Goal: Task Accomplishment & Management: Complete application form

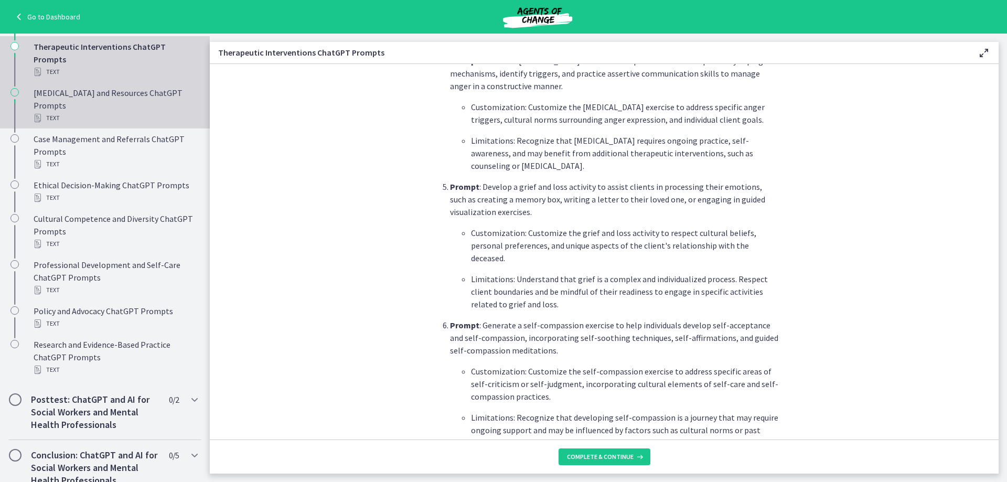
scroll to position [657, 0]
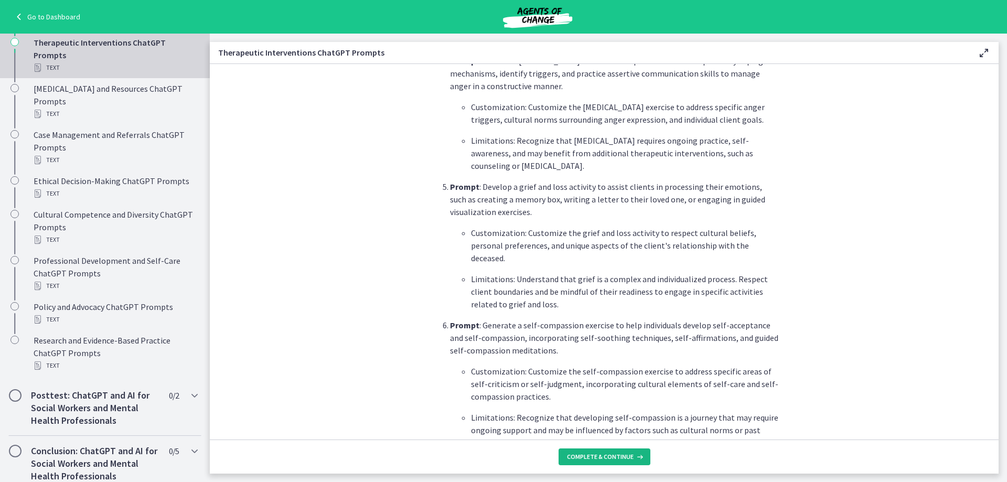
click at [597, 463] on button "Complete & continue" at bounding box center [604, 456] width 92 height 17
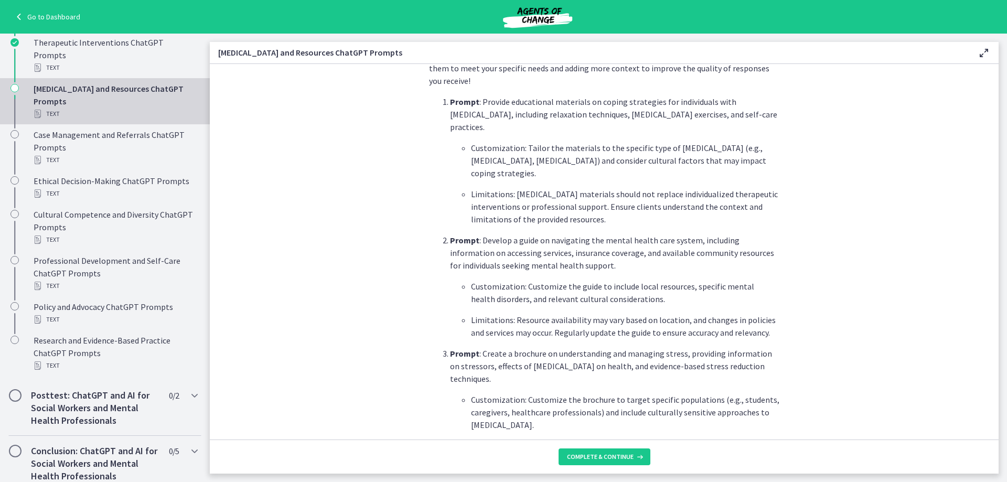
scroll to position [367, 0]
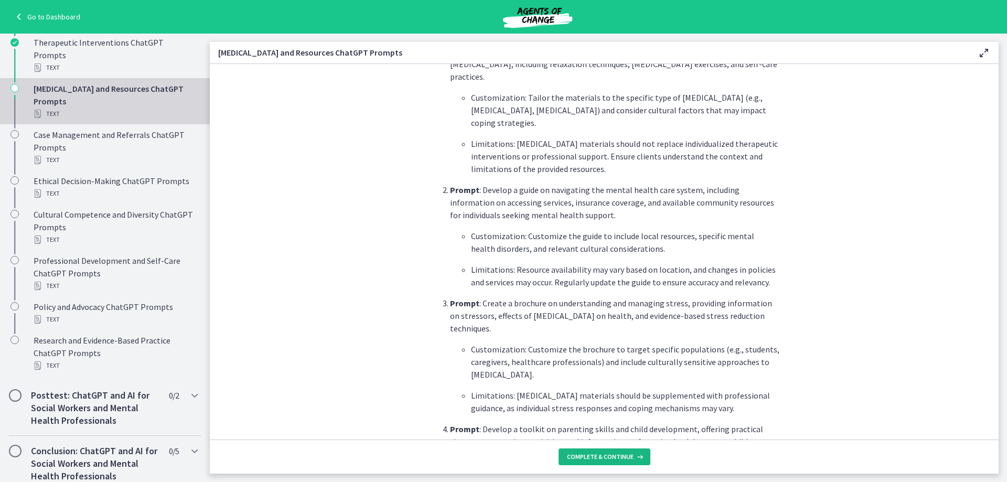
click at [600, 456] on span "Complete & continue" at bounding box center [600, 456] width 67 height 8
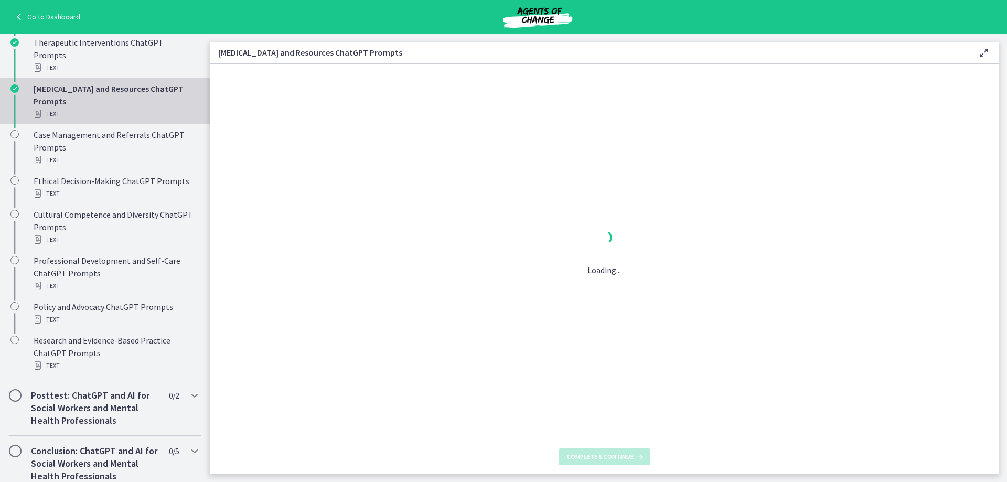
scroll to position [0, 0]
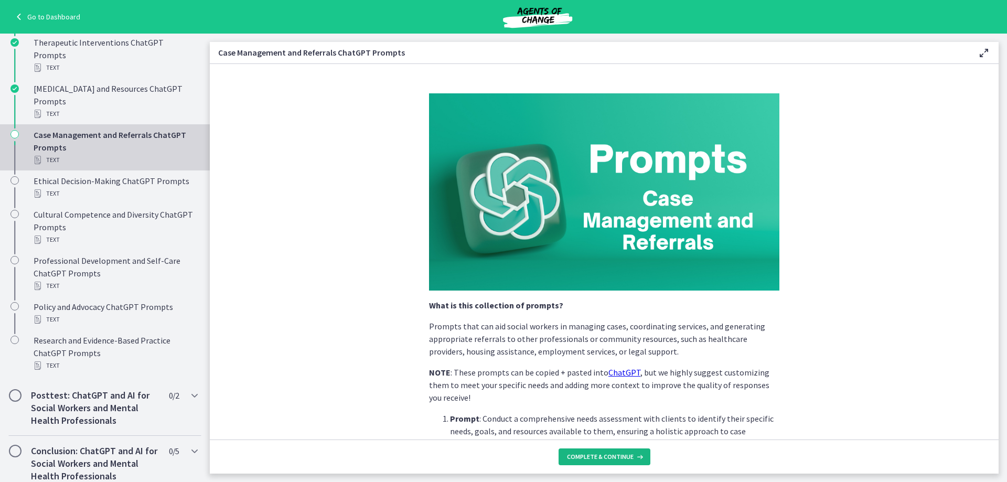
click at [600, 456] on span "Complete & continue" at bounding box center [600, 456] width 67 height 8
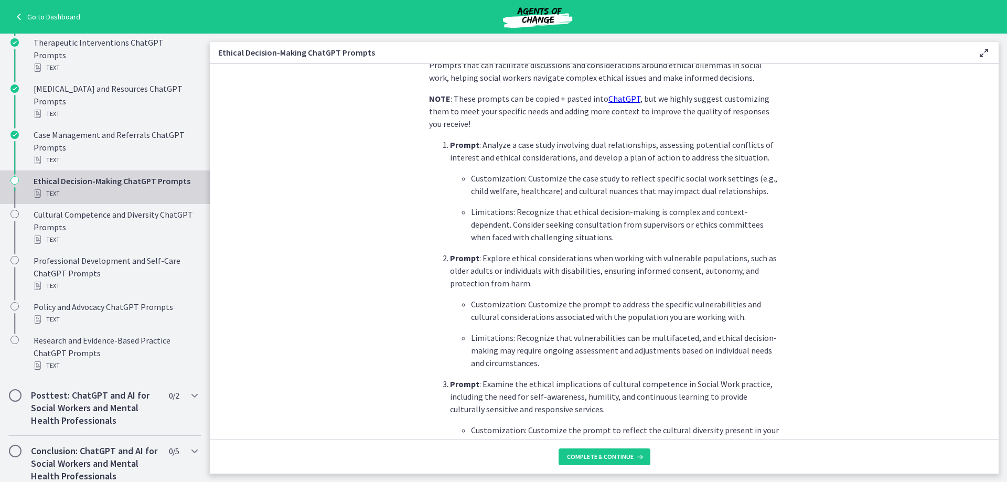
scroll to position [262, 0]
click at [591, 456] on span "Complete & continue" at bounding box center [600, 456] width 67 height 8
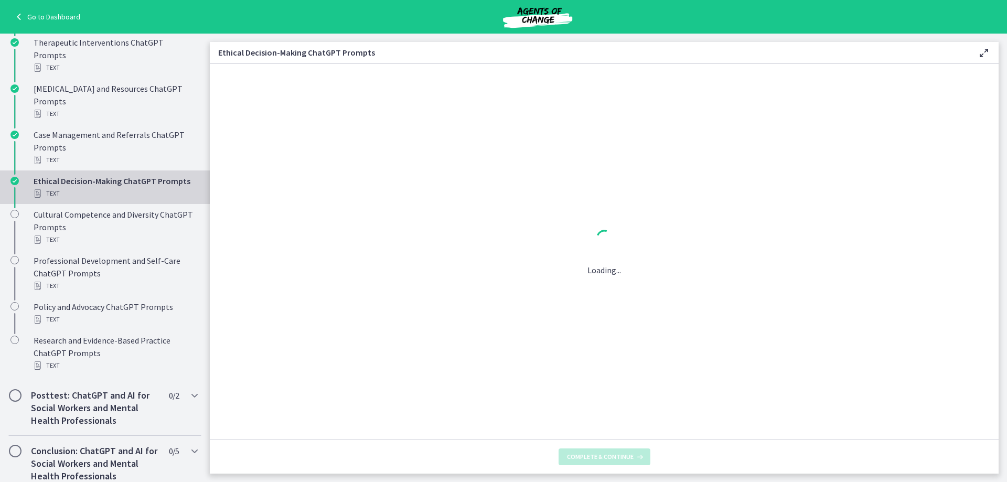
scroll to position [0, 0]
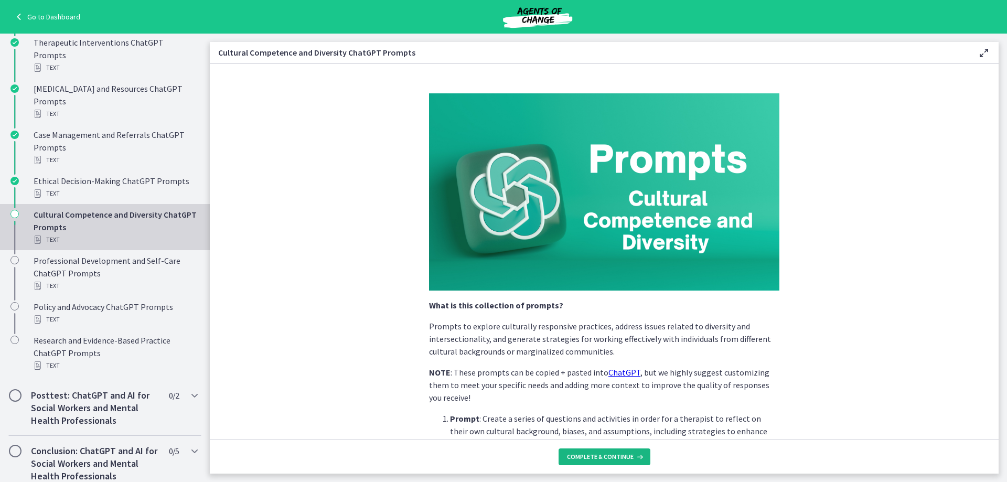
click at [591, 456] on span "Complete & continue" at bounding box center [600, 456] width 67 height 8
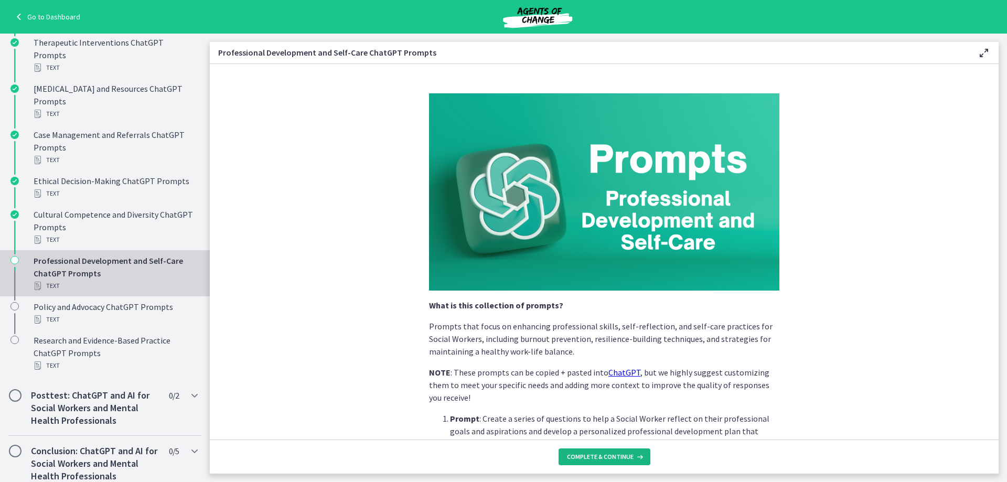
click at [591, 456] on span "Complete & continue" at bounding box center [600, 456] width 67 height 8
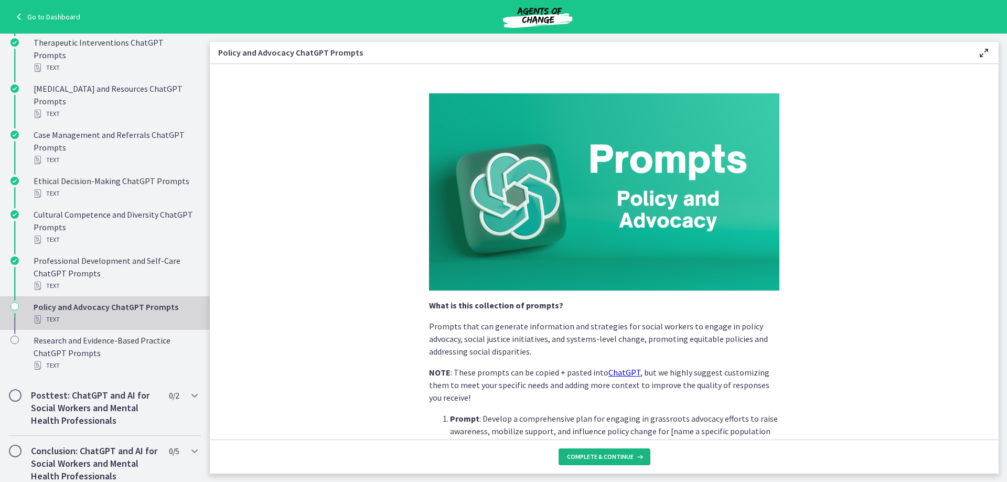
click at [591, 456] on span "Complete & continue" at bounding box center [600, 456] width 67 height 8
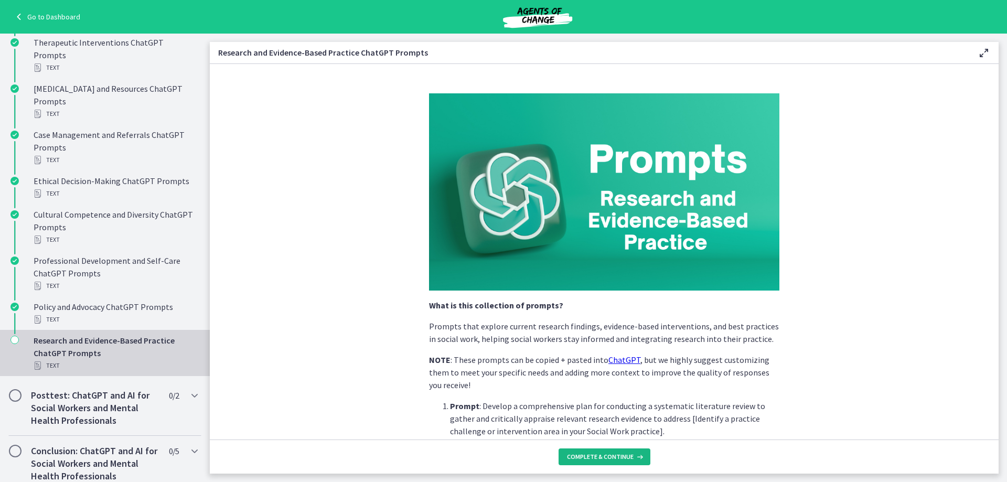
click at [591, 456] on span "Complete & continue" at bounding box center [600, 456] width 67 height 8
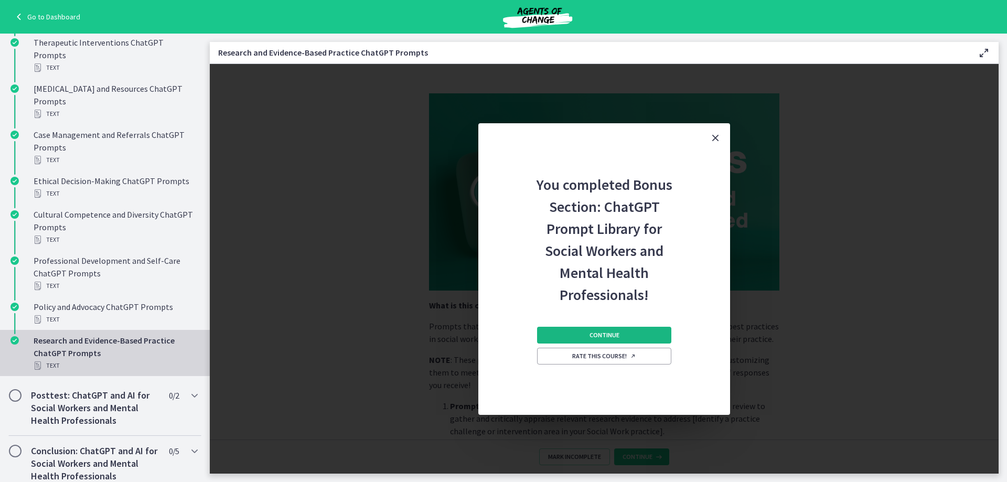
click at [580, 337] on button "Continue" at bounding box center [604, 335] width 134 height 17
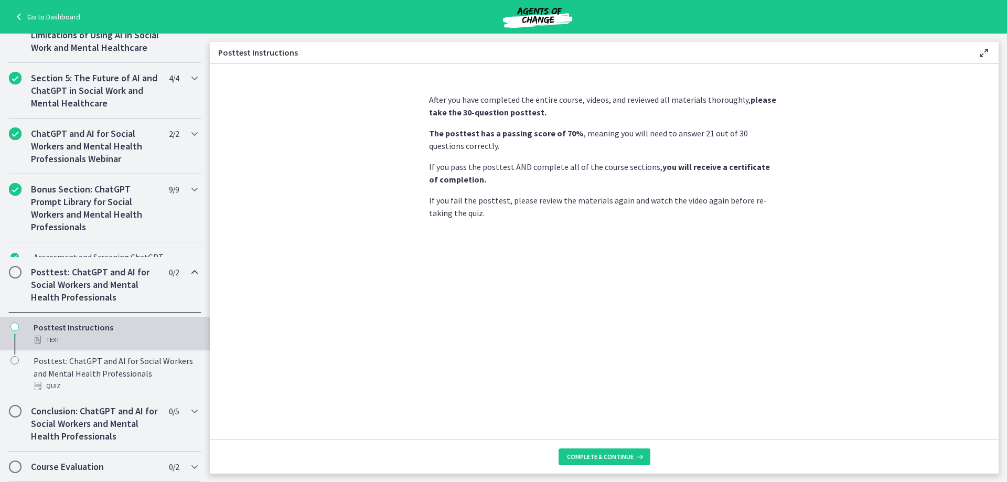
scroll to position [399, 0]
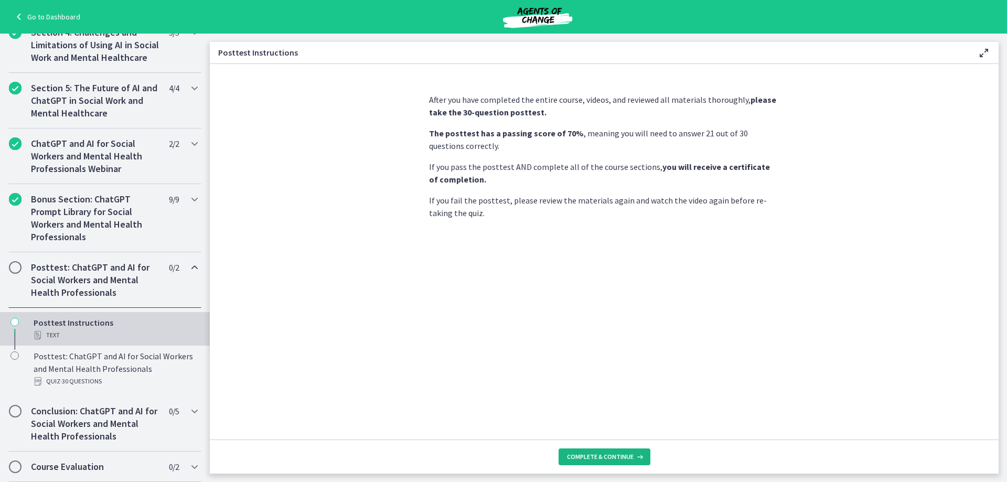
click at [583, 455] on span "Complete & continue" at bounding box center [600, 456] width 67 height 8
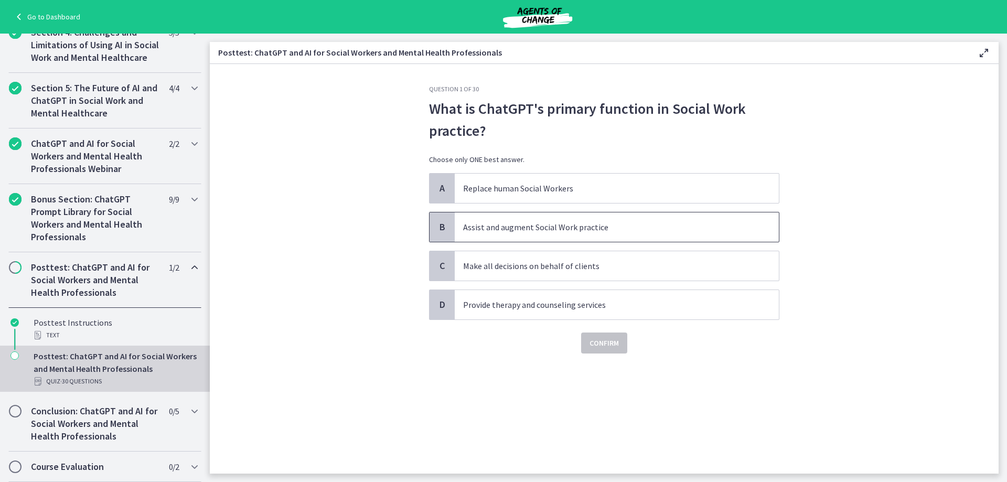
click at [537, 233] on span "Assist and augment Social Work practice" at bounding box center [617, 226] width 324 height 29
click at [609, 344] on span "Confirm" at bounding box center [603, 343] width 29 height 13
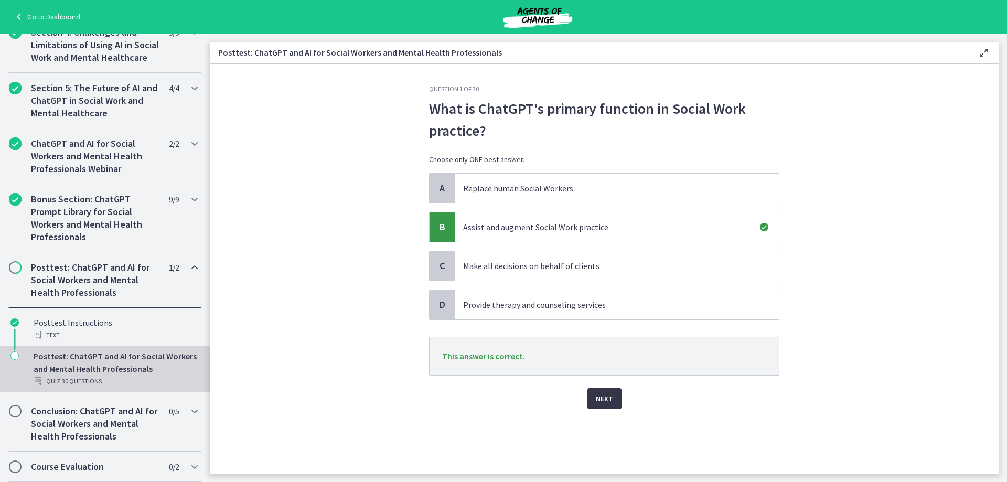
click at [603, 400] on span "Next" at bounding box center [604, 398] width 17 height 13
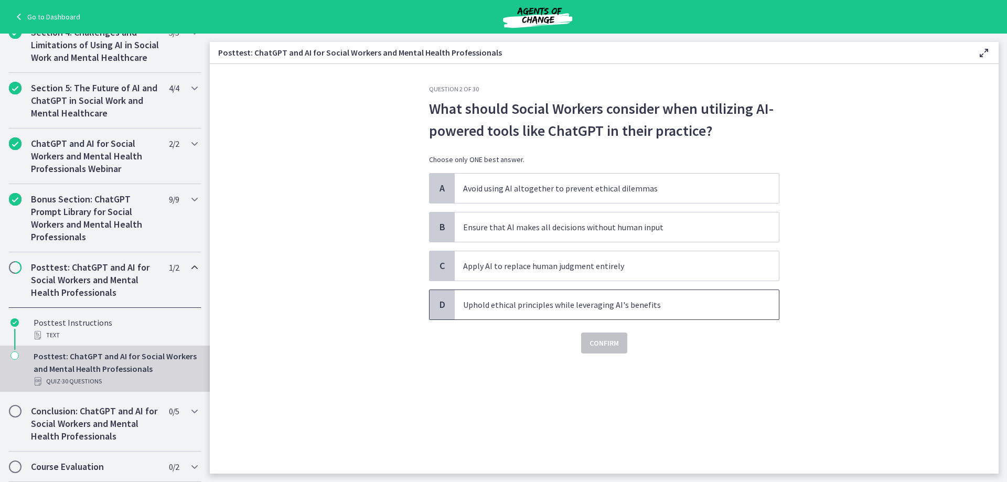
click at [446, 314] on div "D" at bounding box center [441, 304] width 25 height 29
click at [619, 349] on button "Confirm" at bounding box center [604, 342] width 46 height 21
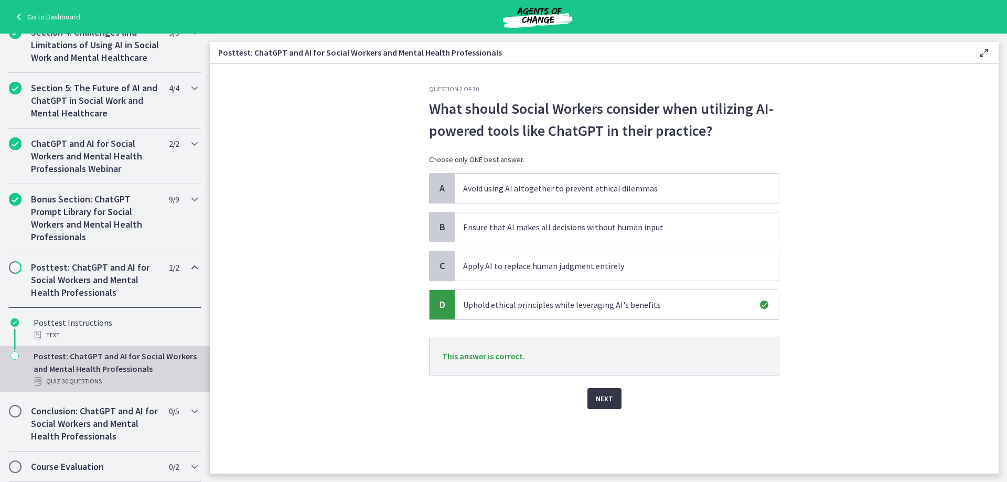
click at [607, 406] on button "Next" at bounding box center [604, 398] width 34 height 21
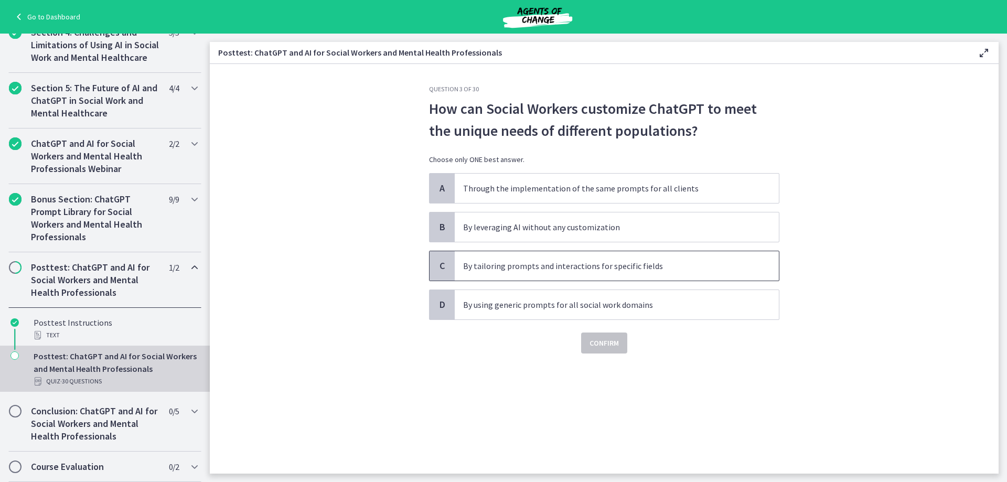
click at [533, 265] on p "By tailoring prompts and interactions for specific fields" at bounding box center [606, 266] width 286 height 13
click at [607, 347] on span "Confirm" at bounding box center [603, 343] width 29 height 13
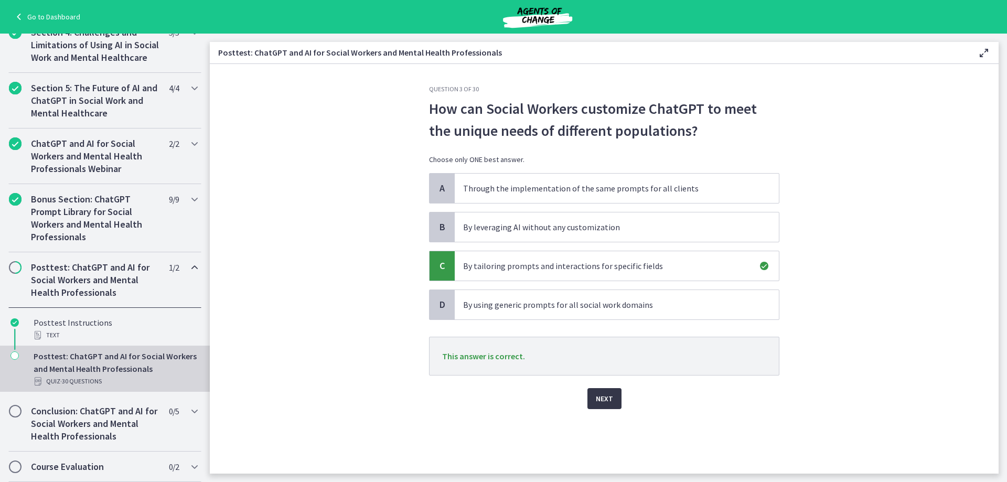
click at [619, 400] on button "Next" at bounding box center [604, 398] width 34 height 21
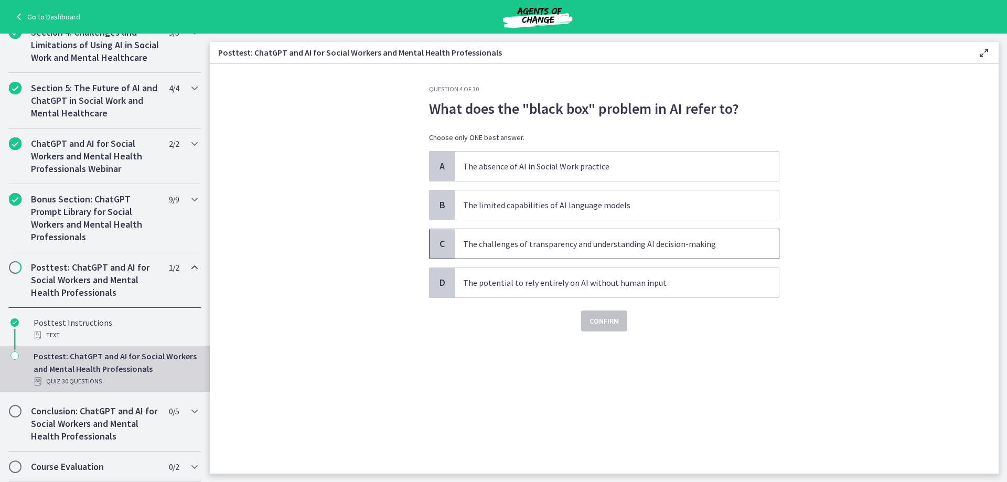
click at [748, 253] on span "The challenges of transparency and understanding AI decision-making" at bounding box center [617, 243] width 324 height 29
click at [604, 320] on span "Confirm" at bounding box center [603, 321] width 29 height 13
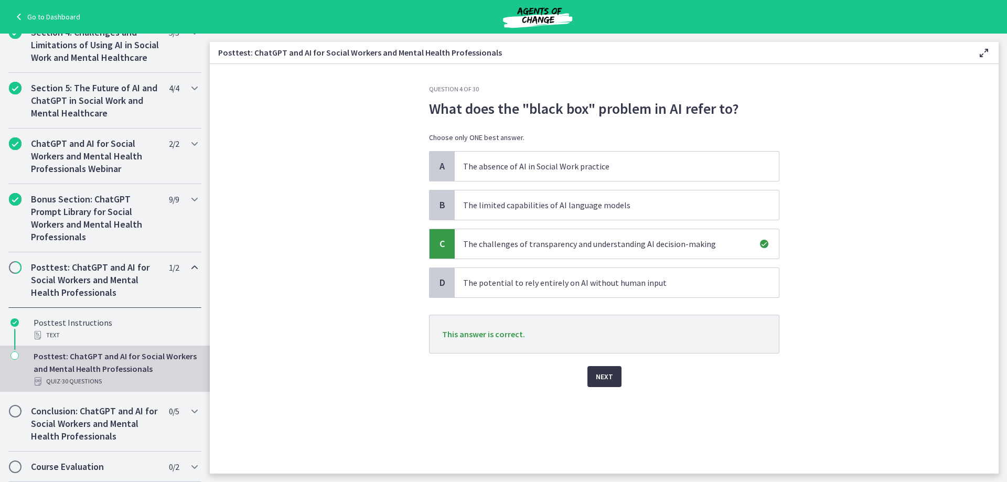
click at [600, 384] on button "Next" at bounding box center [604, 376] width 34 height 21
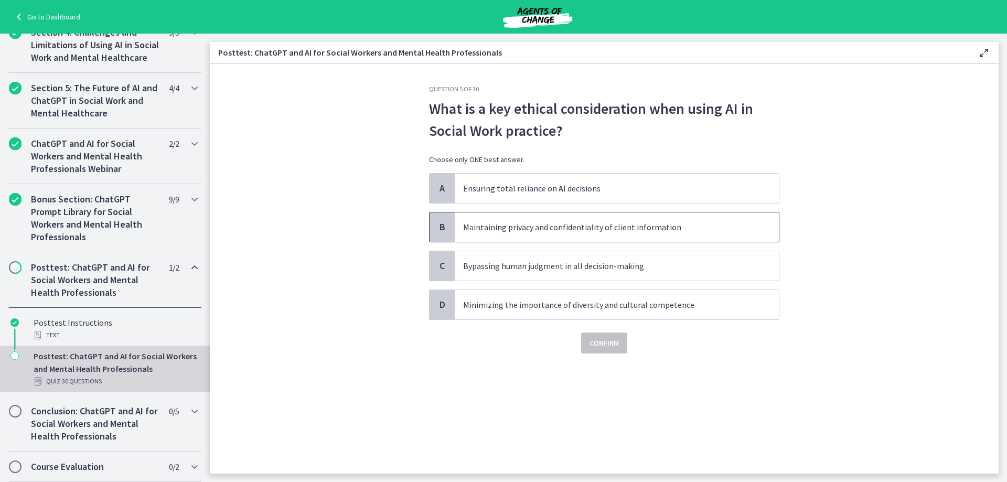
click at [537, 228] on p "Maintaining privacy and confidentiality of client information" at bounding box center [606, 227] width 286 height 13
click at [614, 340] on span "Confirm" at bounding box center [603, 343] width 29 height 13
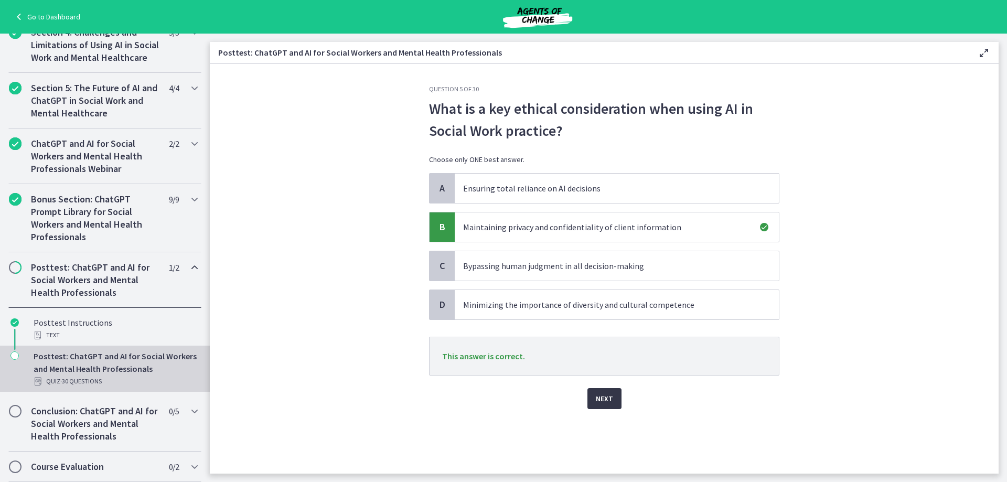
click at [607, 394] on span "Next" at bounding box center [604, 398] width 17 height 13
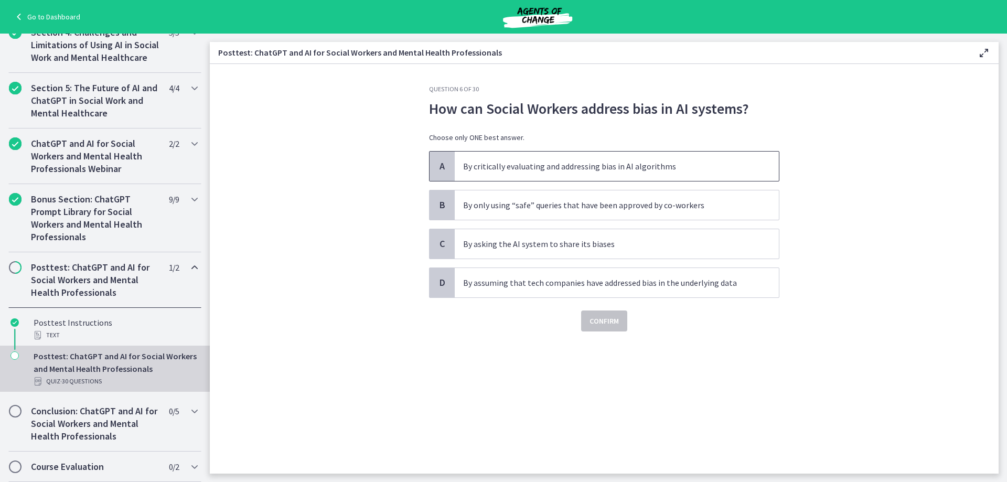
click at [492, 166] on p "By critically evaluating and addressing bias in AI algorithms" at bounding box center [606, 166] width 286 height 13
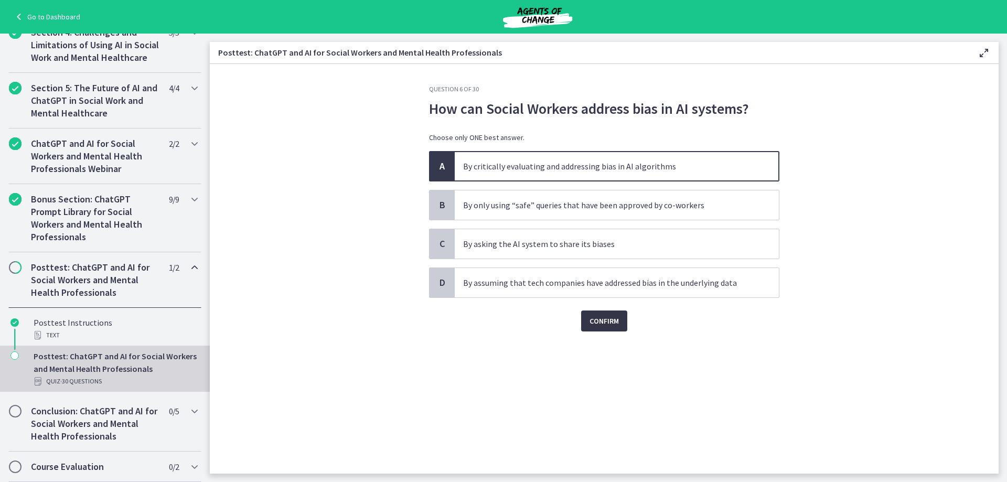
click at [607, 320] on span "Confirm" at bounding box center [603, 321] width 29 height 13
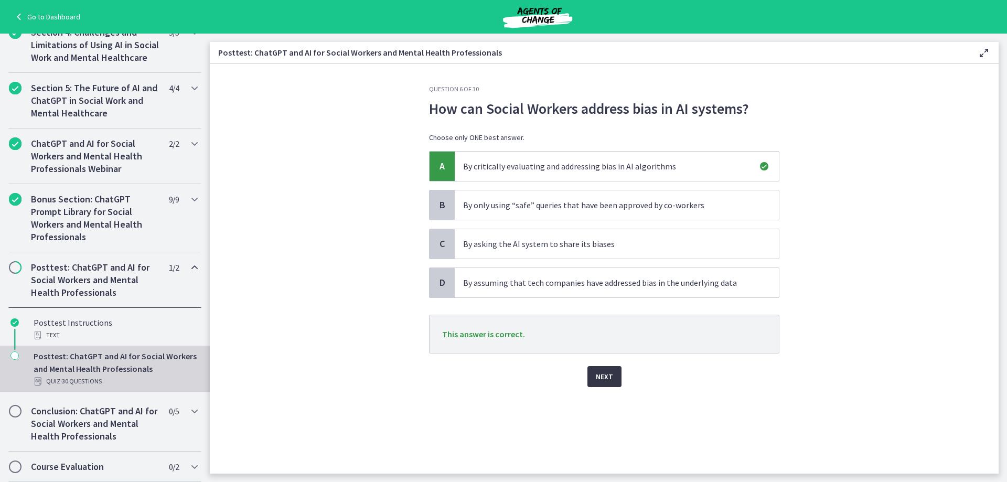
click at [613, 379] on button "Next" at bounding box center [604, 376] width 34 height 21
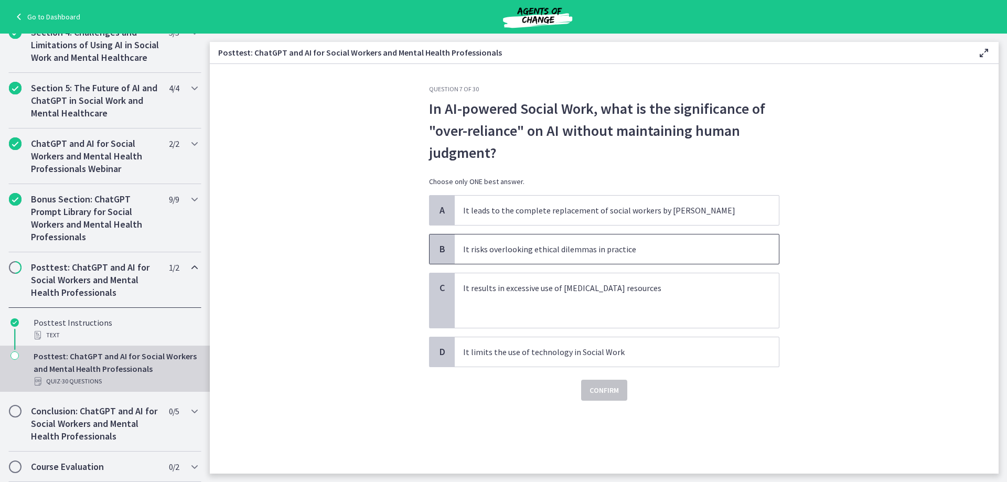
click at [668, 260] on span "It risks overlooking ethical dilemmas in practice" at bounding box center [617, 248] width 324 height 29
click at [615, 394] on span "Confirm" at bounding box center [603, 390] width 29 height 13
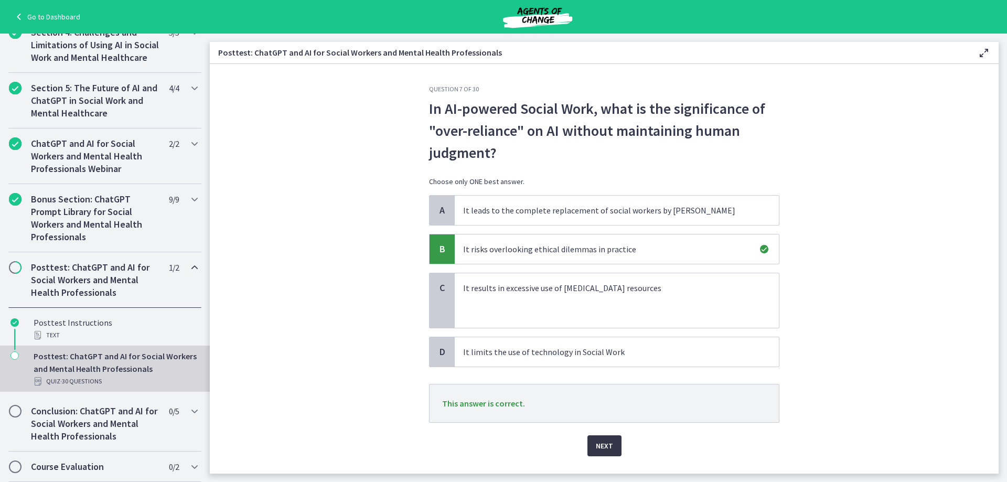
click at [607, 447] on span "Next" at bounding box center [604, 445] width 17 height 13
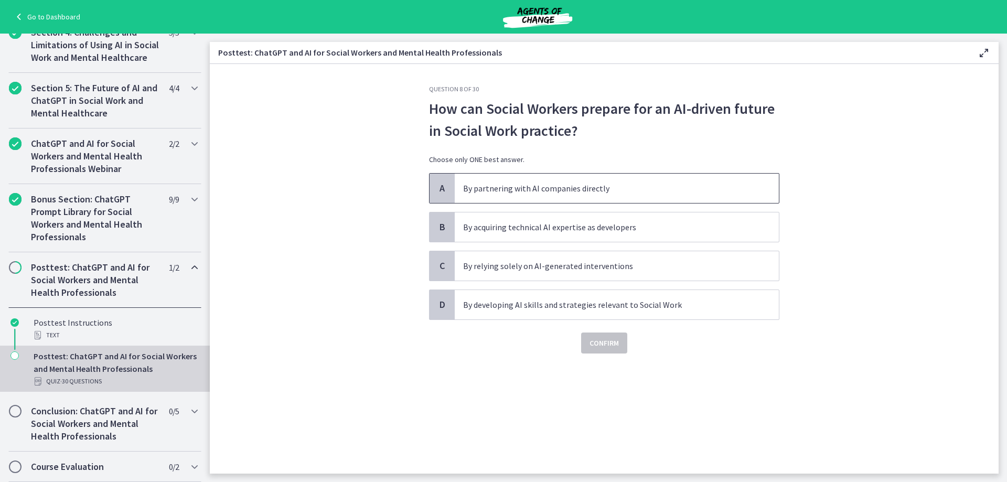
click at [562, 186] on p "By partnering with AI companies directly" at bounding box center [606, 188] width 286 height 13
click at [605, 345] on span "Confirm" at bounding box center [603, 343] width 29 height 13
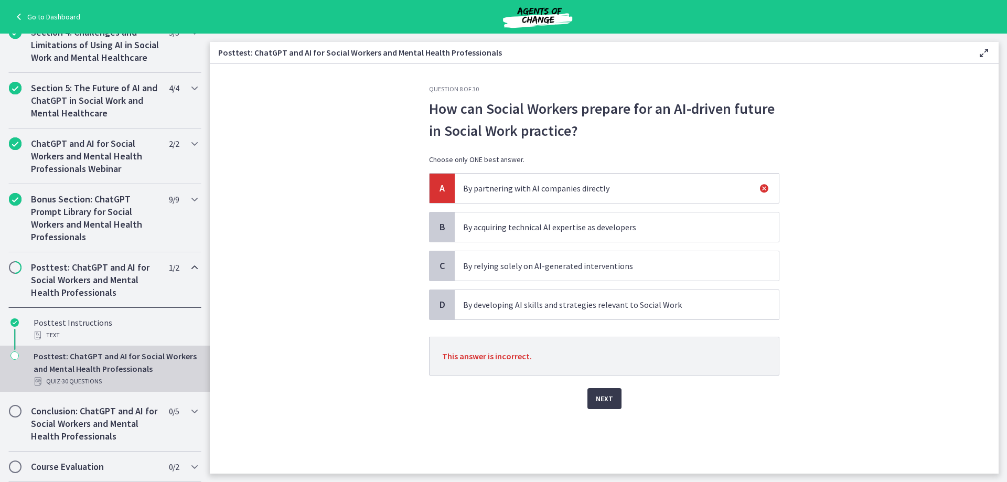
click at [553, 305] on p "By developing AI skills and strategies relevant to Social Work" at bounding box center [606, 304] width 286 height 13
click at [599, 394] on span "Next" at bounding box center [604, 398] width 17 height 13
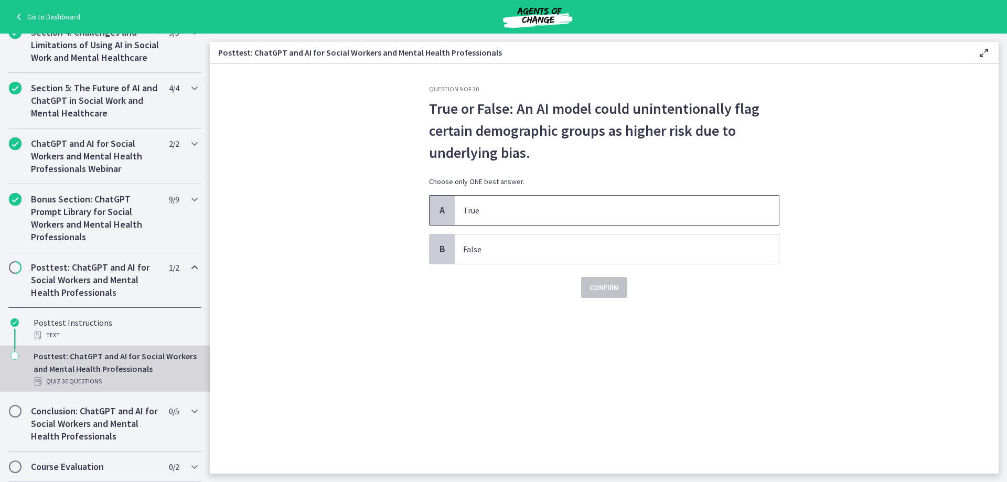
click at [487, 212] on p "True" at bounding box center [606, 210] width 286 height 13
click at [618, 286] on span "Confirm" at bounding box center [603, 287] width 29 height 13
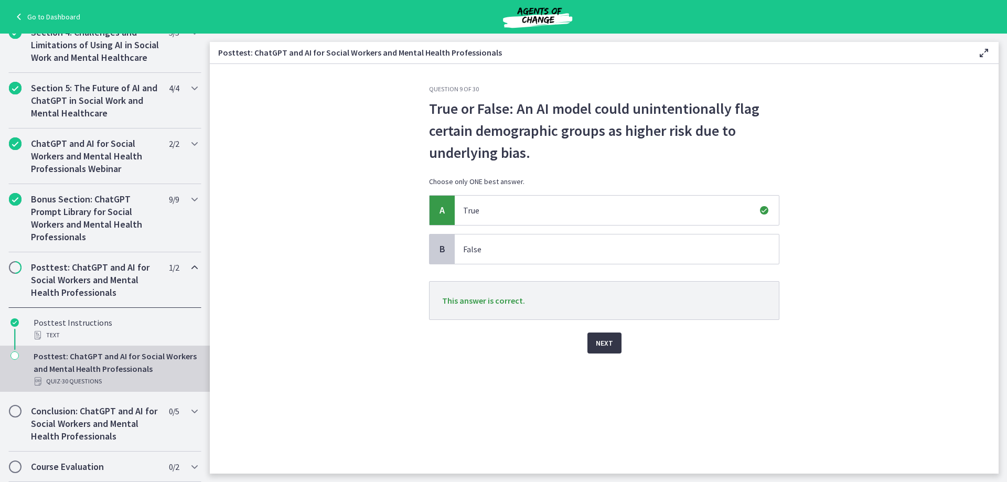
click at [603, 341] on span "Next" at bounding box center [604, 343] width 17 height 13
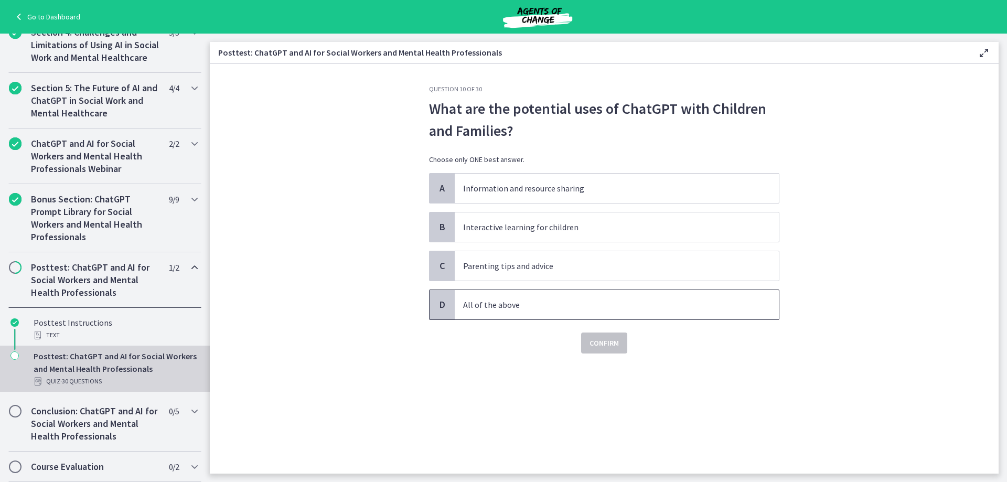
click at [544, 312] on span "All of the above" at bounding box center [617, 304] width 324 height 29
click at [609, 348] on span "Confirm" at bounding box center [603, 343] width 29 height 13
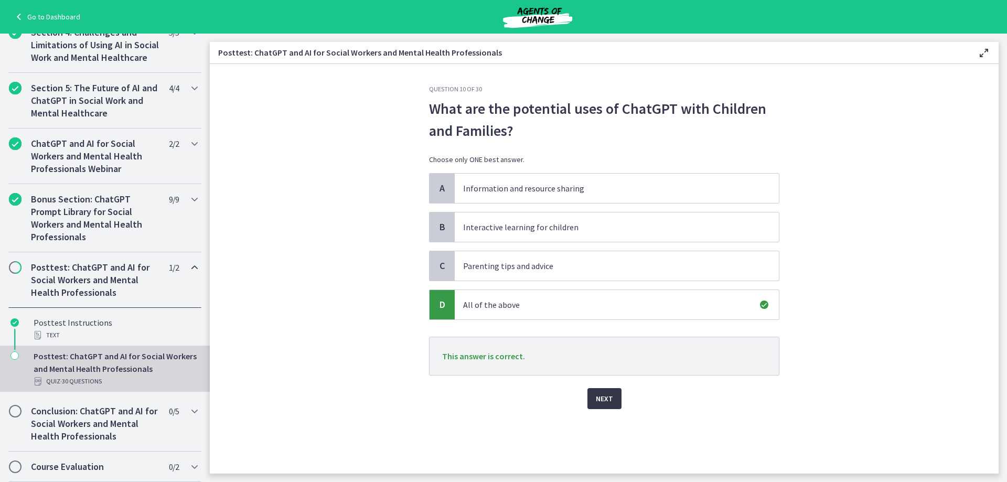
click at [613, 407] on button "Next" at bounding box center [604, 398] width 34 height 21
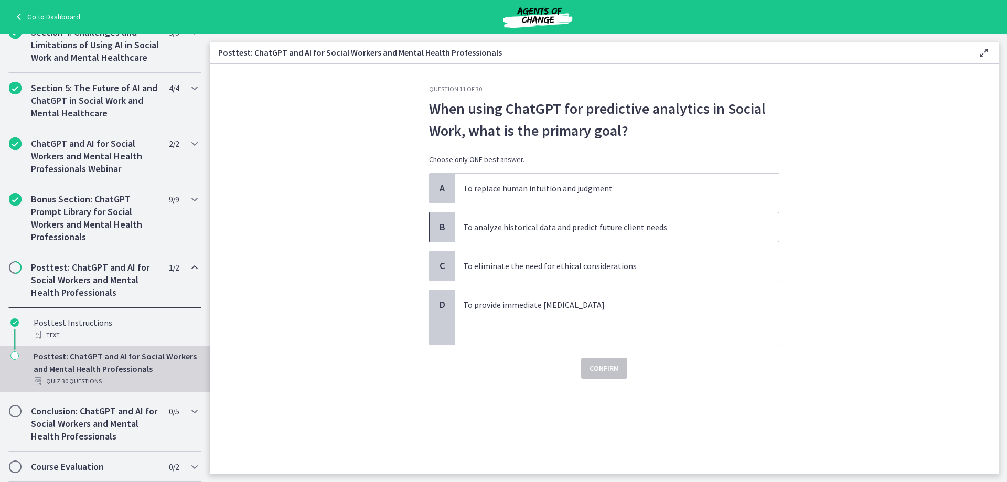
click at [706, 225] on p "To analyze historical data and predict future client needs" at bounding box center [606, 227] width 286 height 13
click at [610, 370] on span "Confirm" at bounding box center [603, 368] width 29 height 13
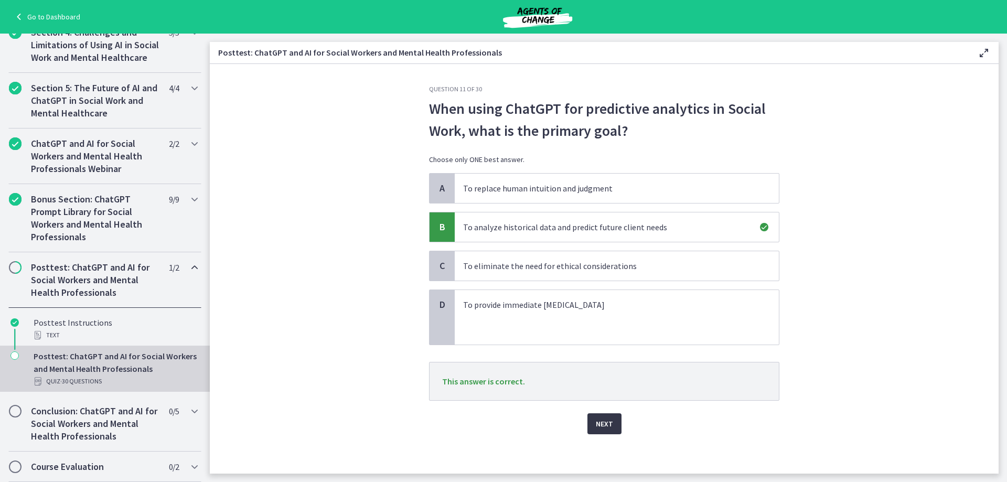
click at [590, 422] on button "Next" at bounding box center [604, 423] width 34 height 21
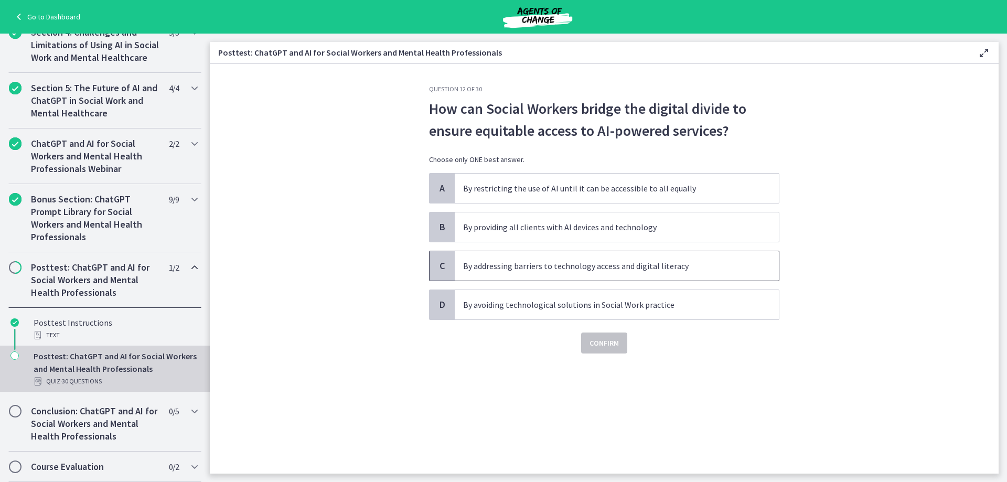
click at [742, 256] on span "By addressing barriers to technology access and digital literacy" at bounding box center [617, 265] width 324 height 29
click at [600, 341] on span "Confirm" at bounding box center [603, 343] width 29 height 13
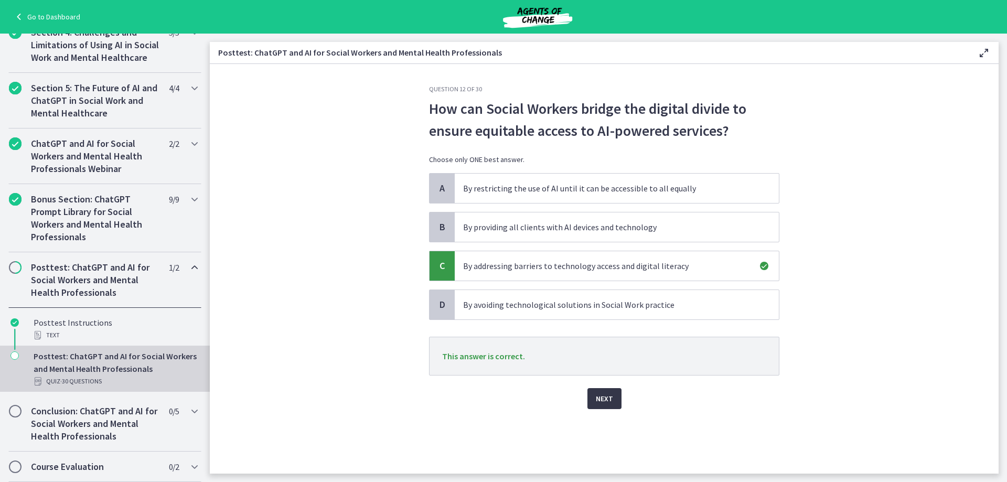
click at [603, 395] on span "Next" at bounding box center [604, 398] width 17 height 13
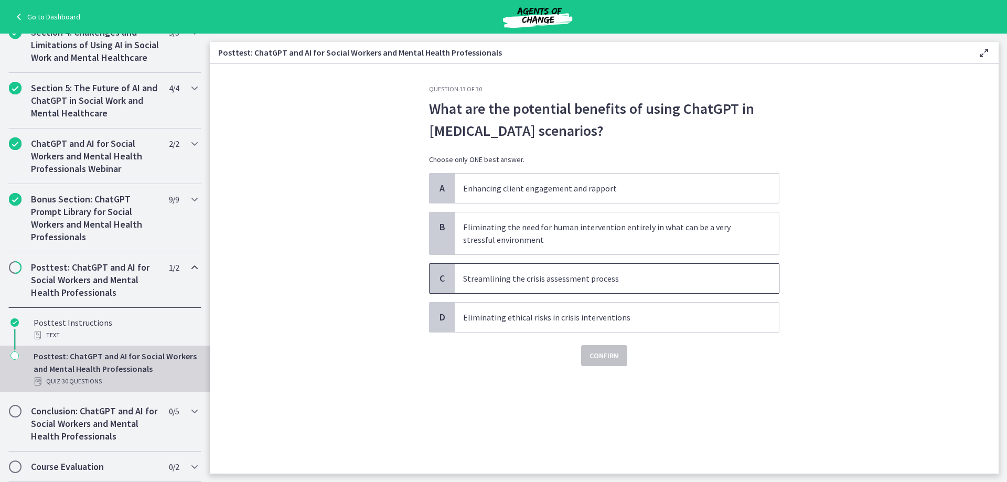
click at [735, 276] on p "Streamlining the crisis assessment process" at bounding box center [606, 278] width 286 height 13
click at [613, 356] on span "Confirm" at bounding box center [603, 355] width 29 height 13
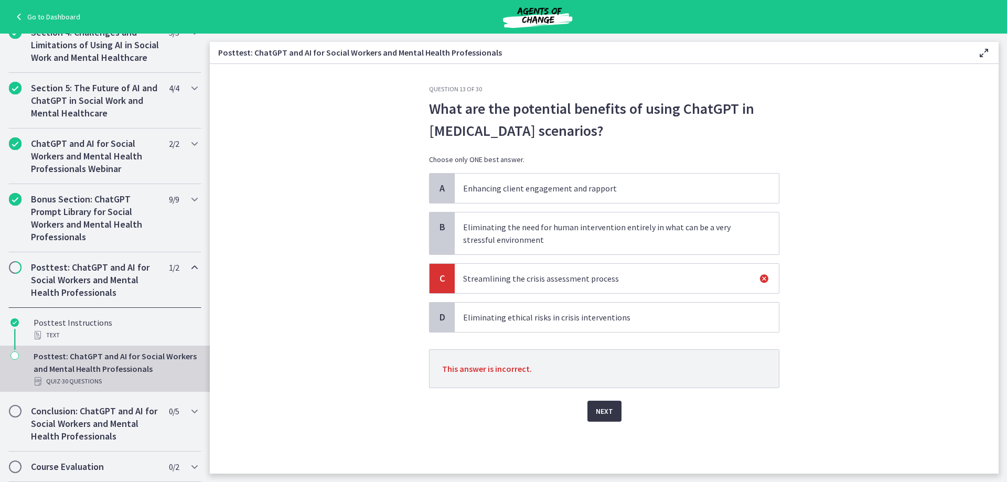
click at [600, 418] on button "Next" at bounding box center [604, 411] width 34 height 21
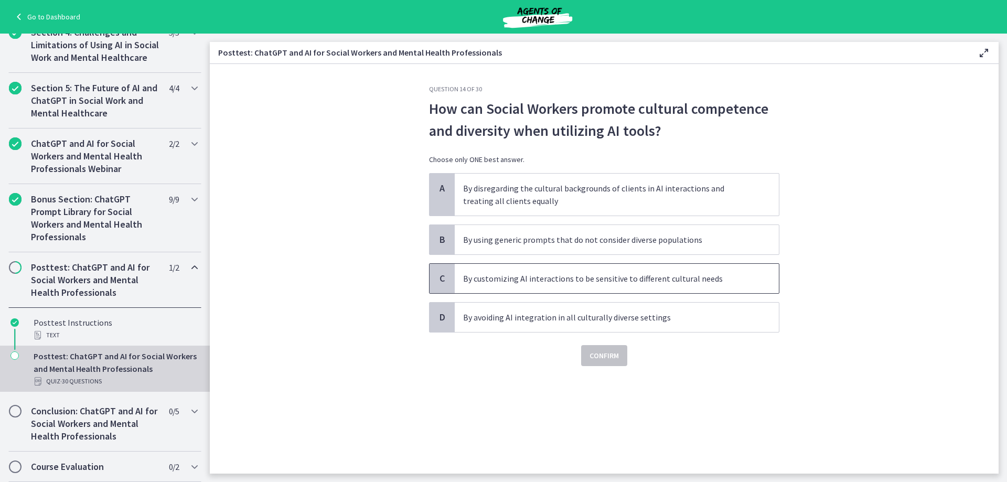
click at [437, 277] on span "C" at bounding box center [442, 278] width 13 height 13
click at [611, 355] on span "Confirm" at bounding box center [603, 355] width 29 height 13
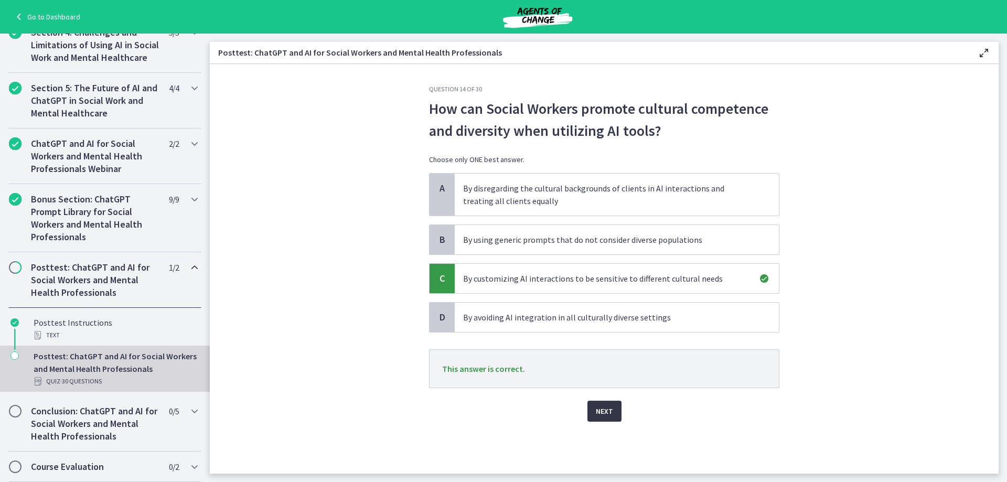
click at [606, 411] on span "Next" at bounding box center [604, 411] width 17 height 13
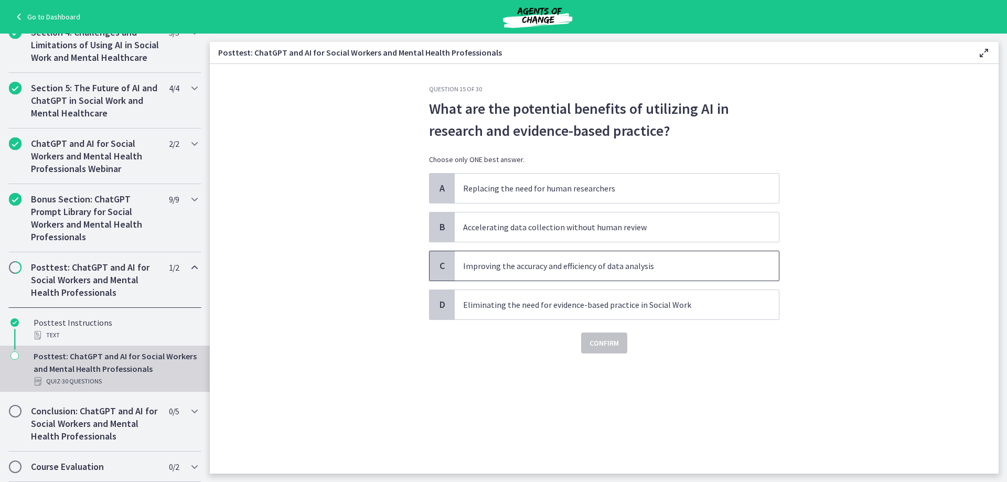
click at [731, 265] on p "Improving the accuracy and efficiency of data analysis" at bounding box center [606, 266] width 286 height 13
click at [610, 347] on span "Confirm" at bounding box center [603, 343] width 29 height 13
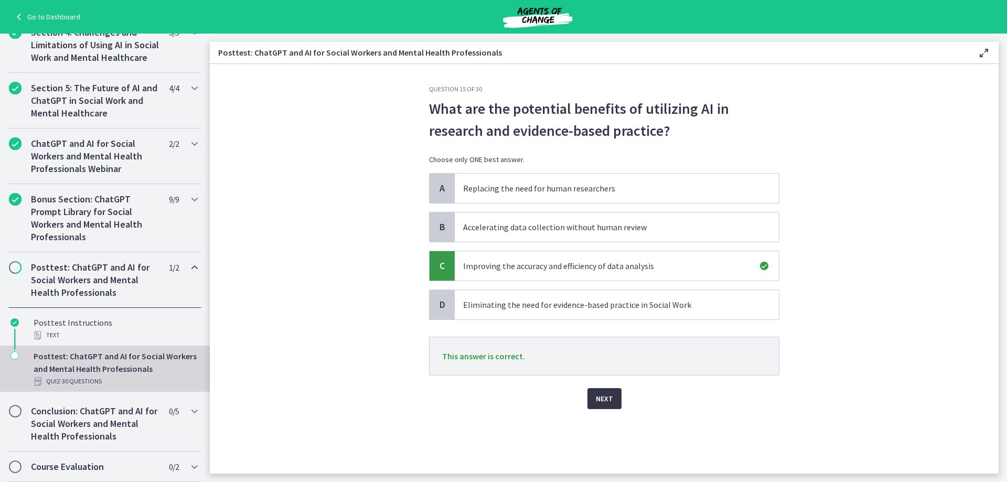
click at [612, 397] on button "Next" at bounding box center [604, 398] width 34 height 21
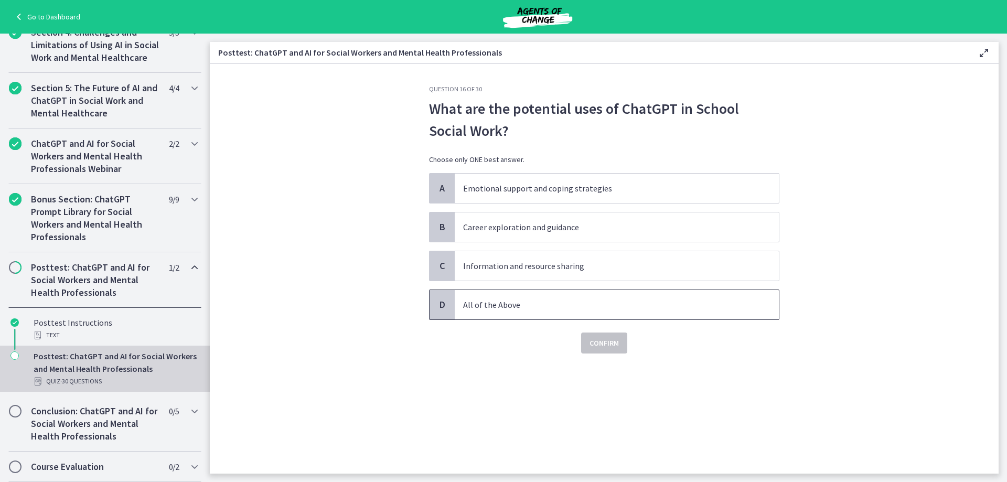
click at [471, 312] on span "All of the Above" at bounding box center [617, 304] width 324 height 29
click at [599, 344] on span "Confirm" at bounding box center [603, 343] width 29 height 13
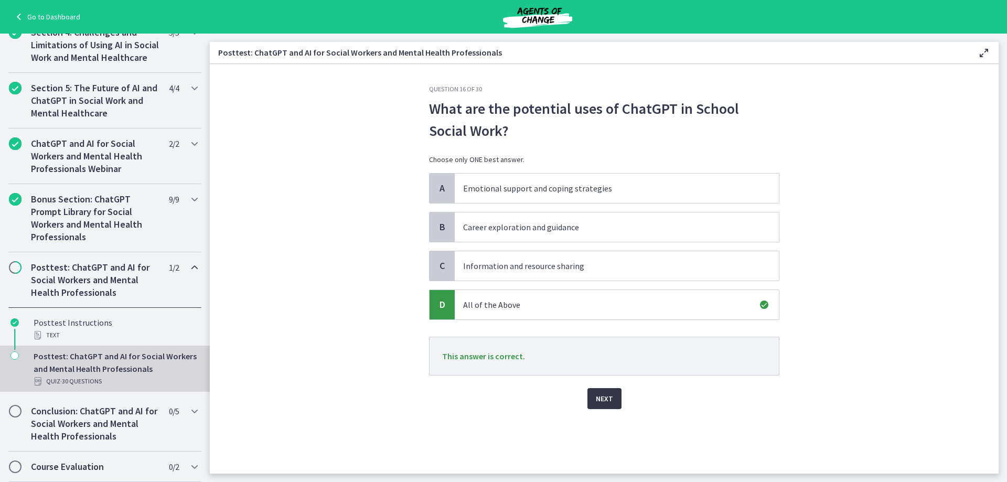
click at [612, 404] on button "Next" at bounding box center [604, 398] width 34 height 21
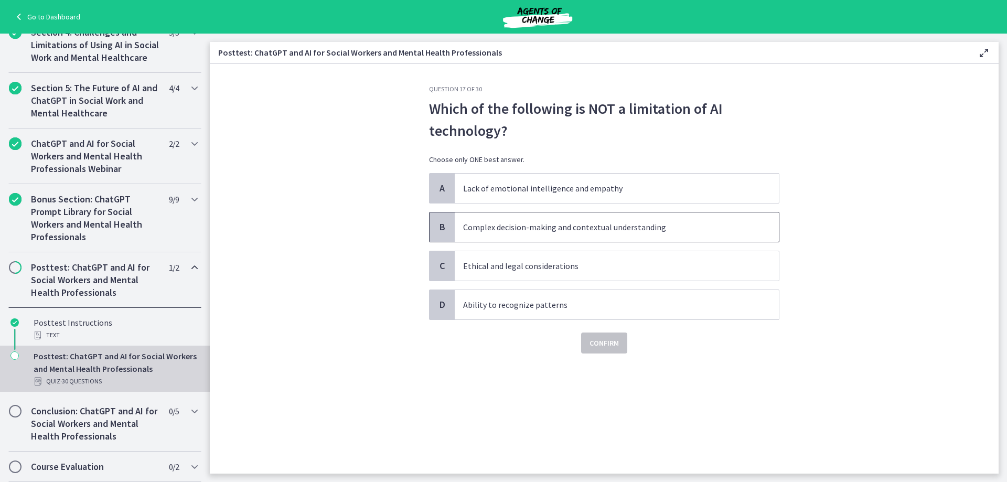
click at [757, 229] on span "Complex decision-making and contextual understanding" at bounding box center [617, 226] width 324 height 29
click at [607, 353] on button "Confirm" at bounding box center [604, 342] width 46 height 21
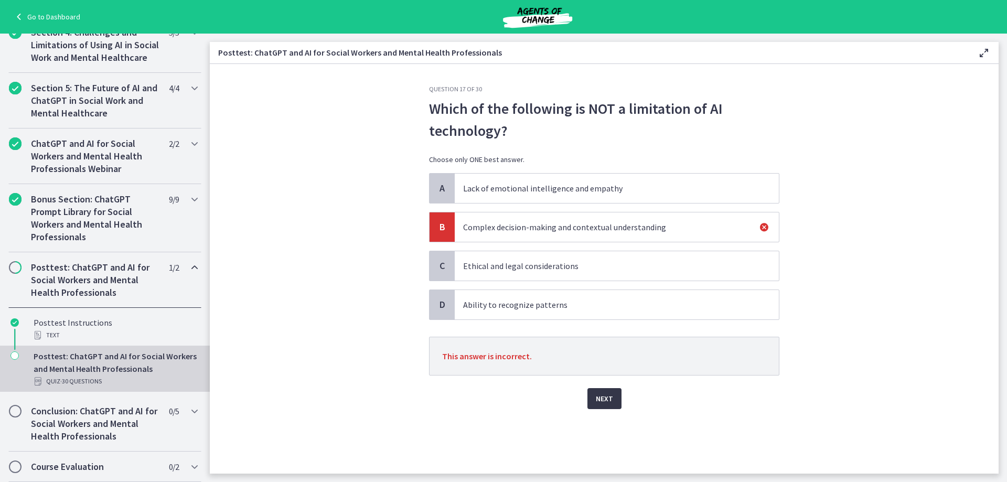
click at [604, 394] on span "Next" at bounding box center [604, 398] width 17 height 13
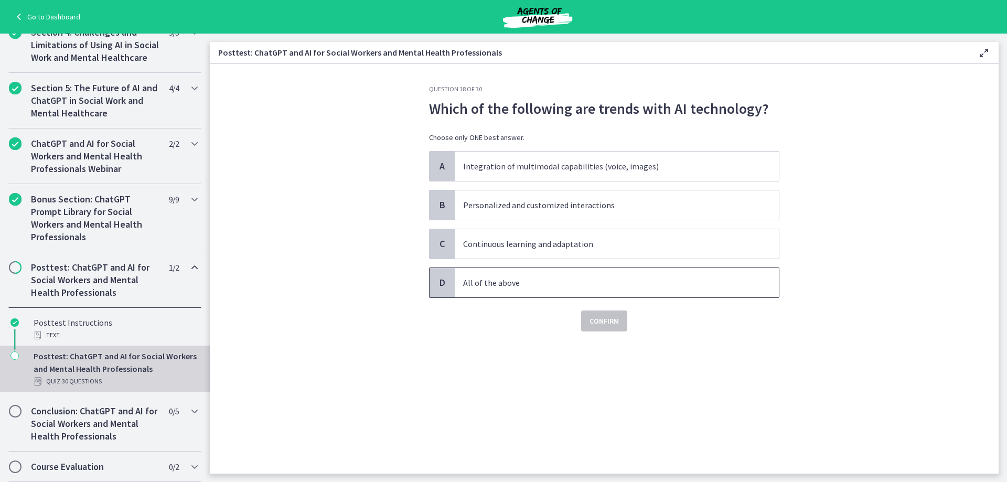
click at [448, 282] on span "D" at bounding box center [442, 282] width 13 height 13
click at [612, 318] on span "Confirm" at bounding box center [603, 321] width 29 height 13
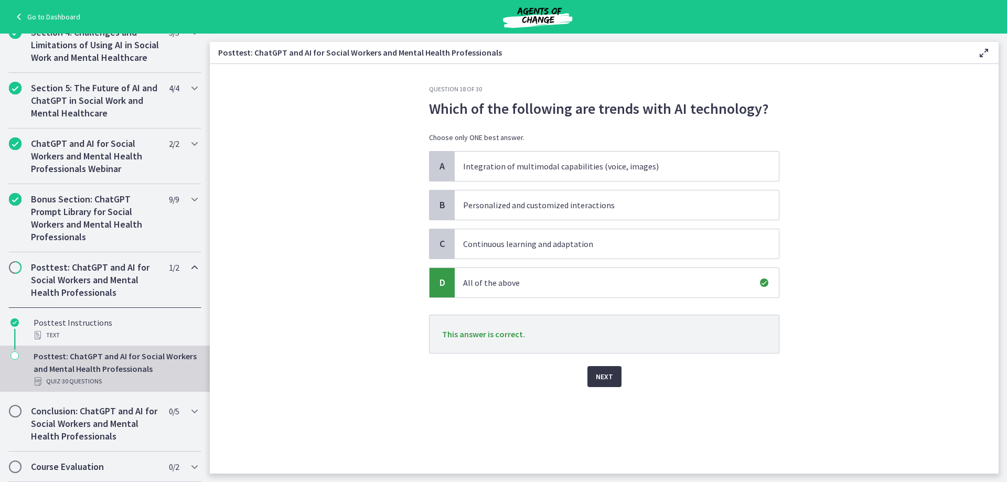
click at [601, 375] on span "Next" at bounding box center [604, 376] width 17 height 13
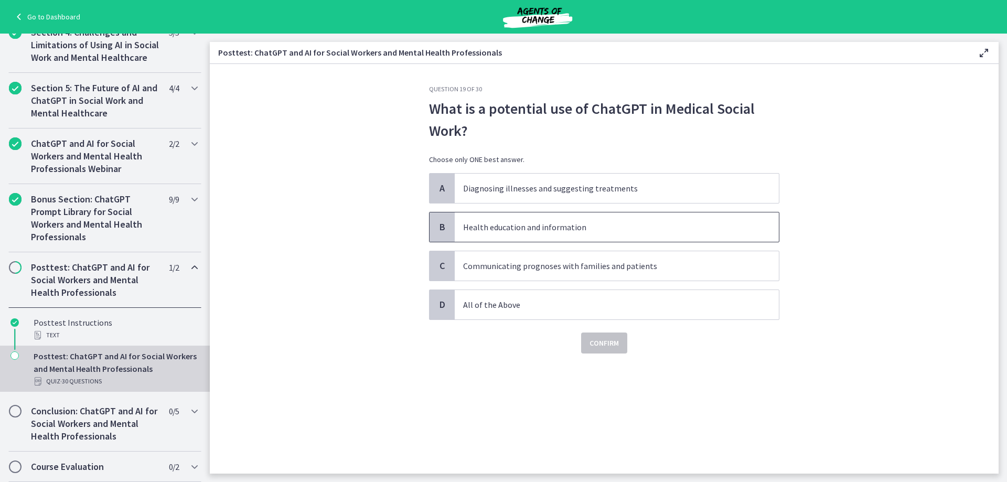
click at [460, 224] on span "Health education and information" at bounding box center [617, 226] width 324 height 29
click at [449, 309] on div "D" at bounding box center [441, 304] width 25 height 29
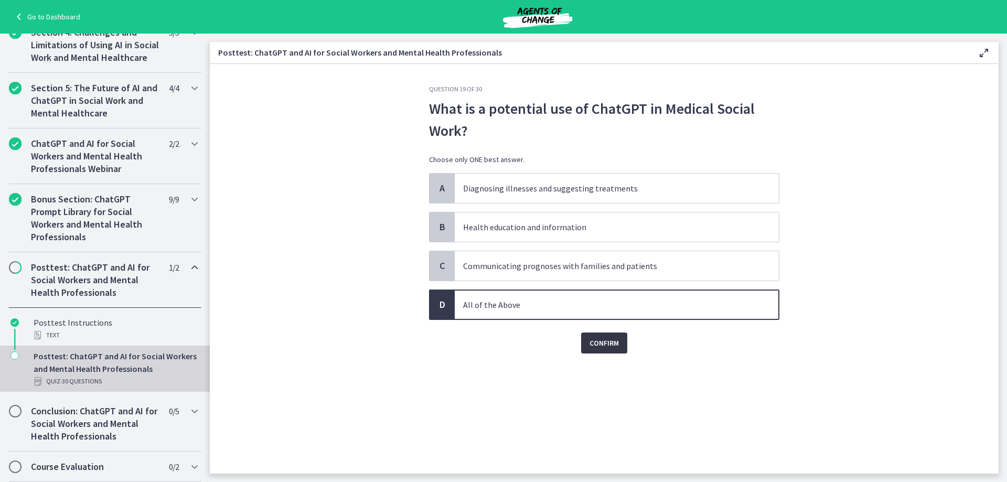
click at [613, 348] on span "Confirm" at bounding box center [603, 343] width 29 height 13
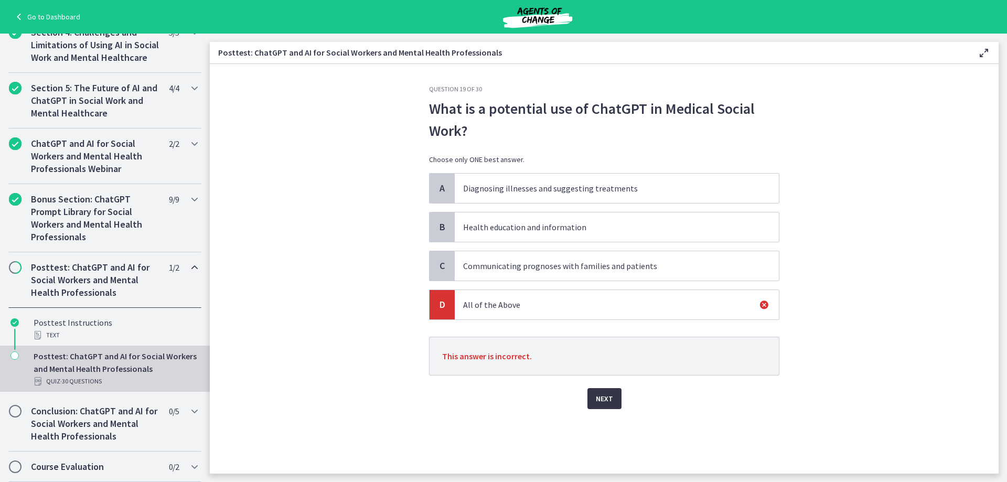
click at [611, 393] on span "Next" at bounding box center [604, 398] width 17 height 13
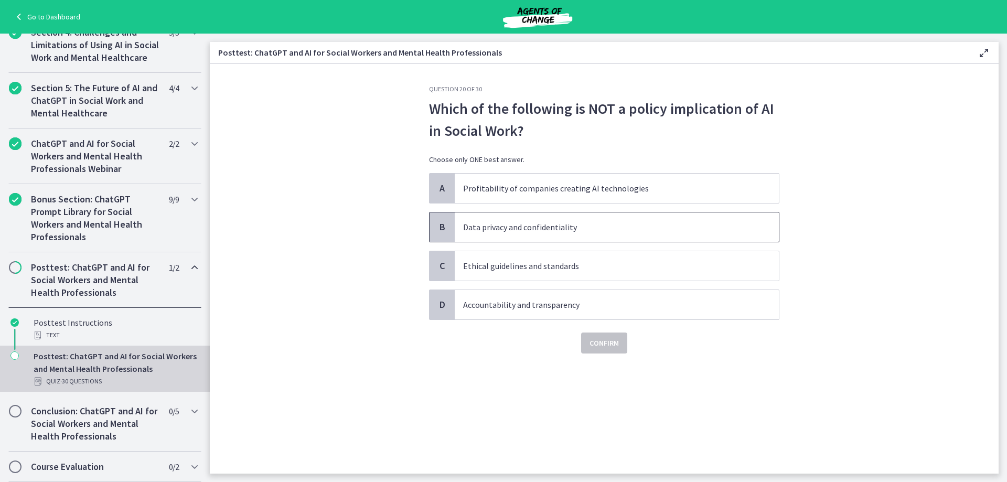
click at [429, 224] on div "B Data privacy and confidentiality" at bounding box center [604, 227] width 350 height 30
click at [439, 180] on div "A" at bounding box center [441, 188] width 25 height 29
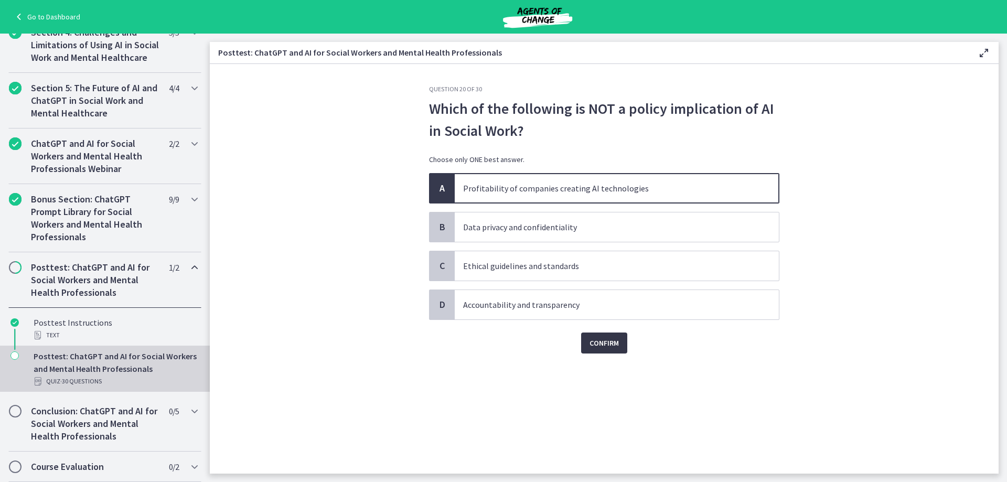
click at [593, 340] on span "Confirm" at bounding box center [603, 343] width 29 height 13
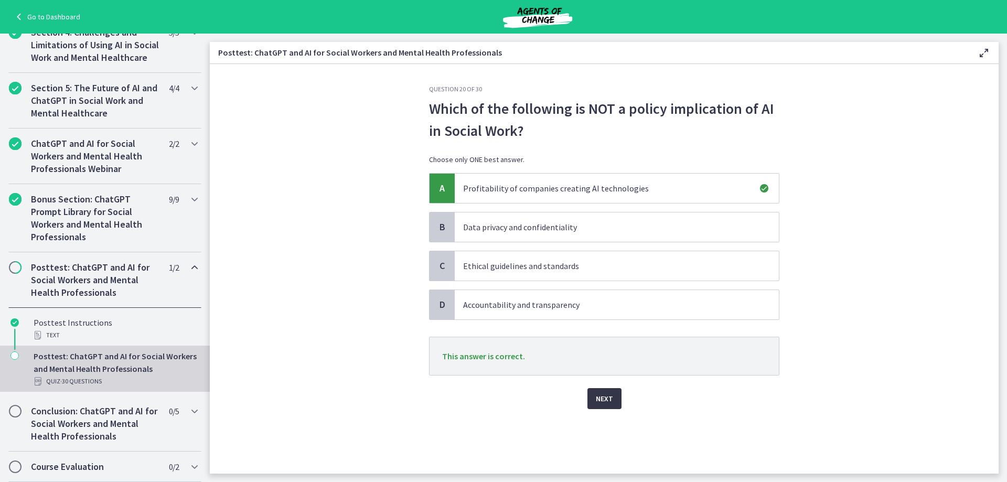
click at [597, 394] on span "Next" at bounding box center [604, 398] width 17 height 13
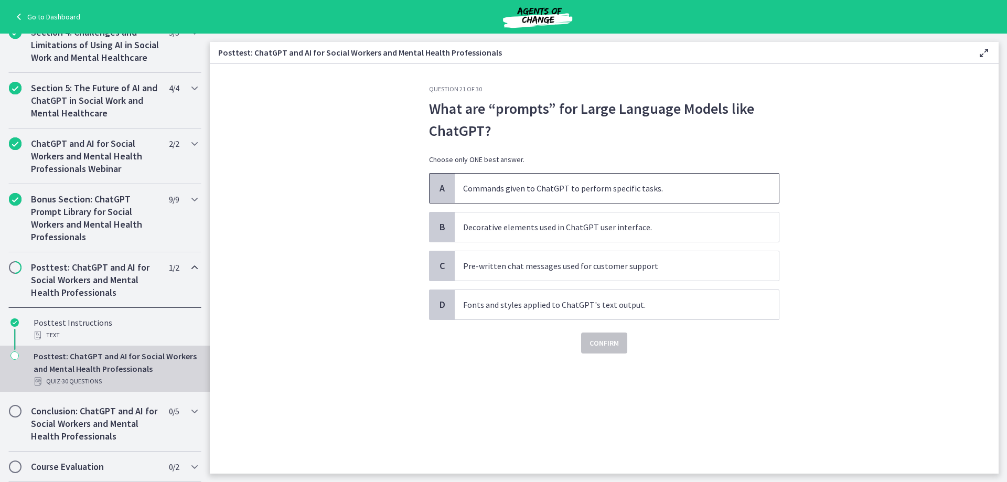
click at [650, 195] on span "Commands given to ChatGPT to perform specific tasks." at bounding box center [617, 188] width 324 height 29
click at [606, 337] on span "Confirm" at bounding box center [603, 343] width 29 height 13
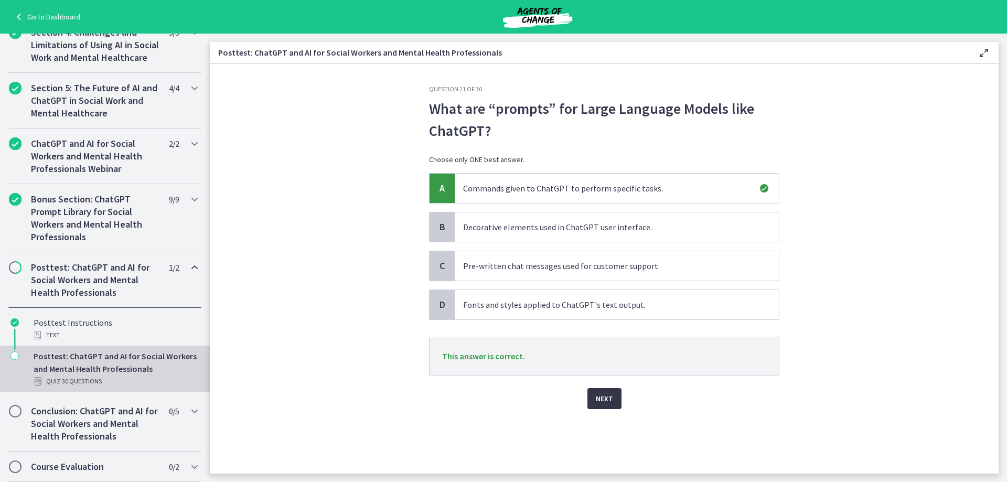
click at [604, 394] on span "Next" at bounding box center [604, 398] width 17 height 13
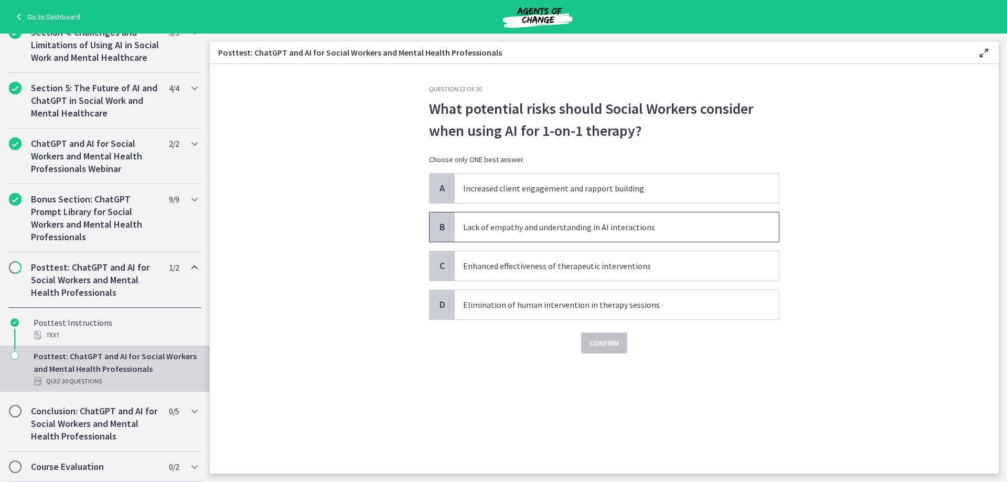
click at [502, 227] on p "Lack of empathy and understanding in AI interactions" at bounding box center [606, 227] width 286 height 13
click at [606, 341] on span "Confirm" at bounding box center [603, 343] width 29 height 13
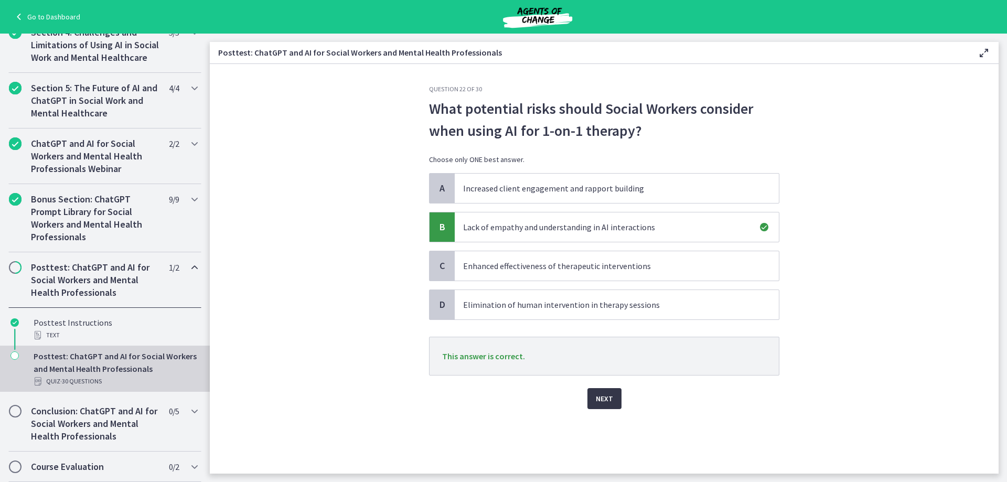
click at [615, 400] on button "Next" at bounding box center [604, 398] width 34 height 21
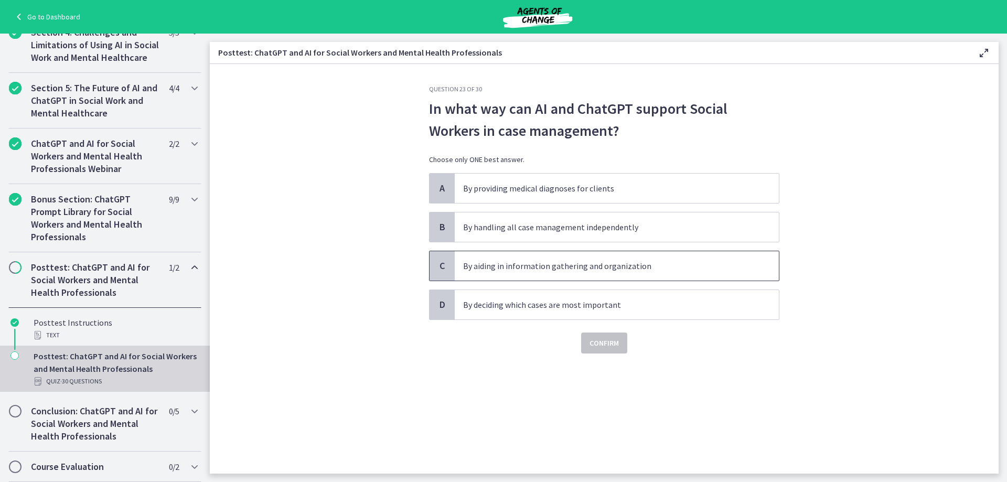
click at [455, 267] on span "By aiding in information gathering and organization" at bounding box center [617, 265] width 324 height 29
click at [532, 303] on p "By deciding which cases are most important" at bounding box center [606, 304] width 286 height 13
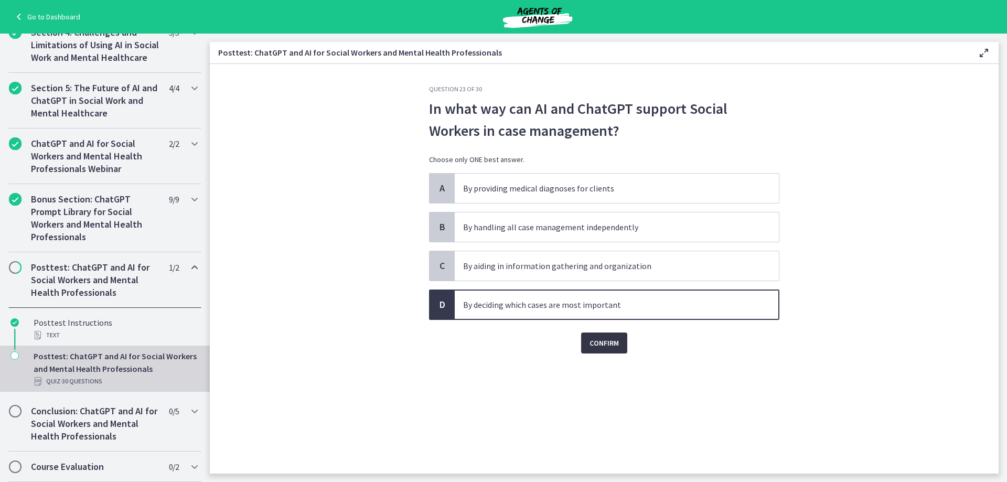
click at [606, 347] on span "Confirm" at bounding box center [603, 343] width 29 height 13
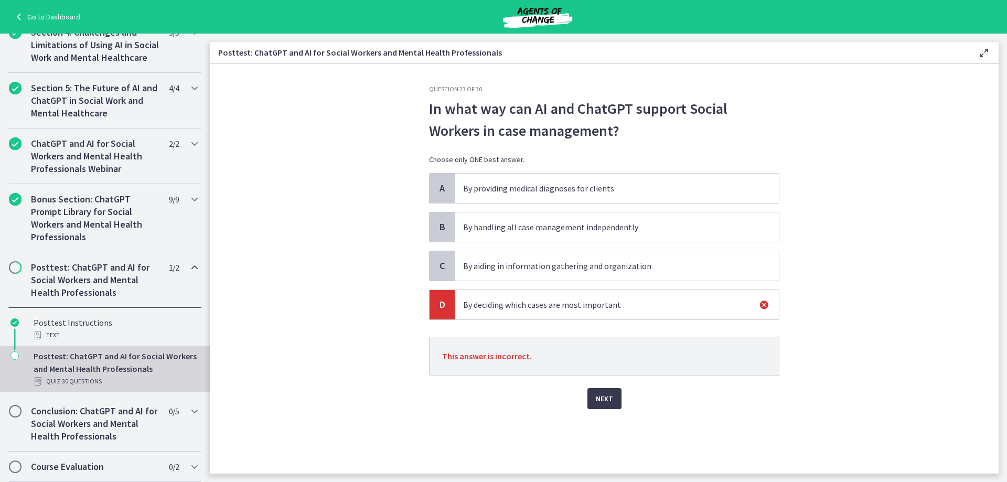
click at [521, 267] on p "By aiding in information gathering and organization" at bounding box center [606, 266] width 286 height 13
click at [603, 401] on span "Next" at bounding box center [604, 398] width 17 height 13
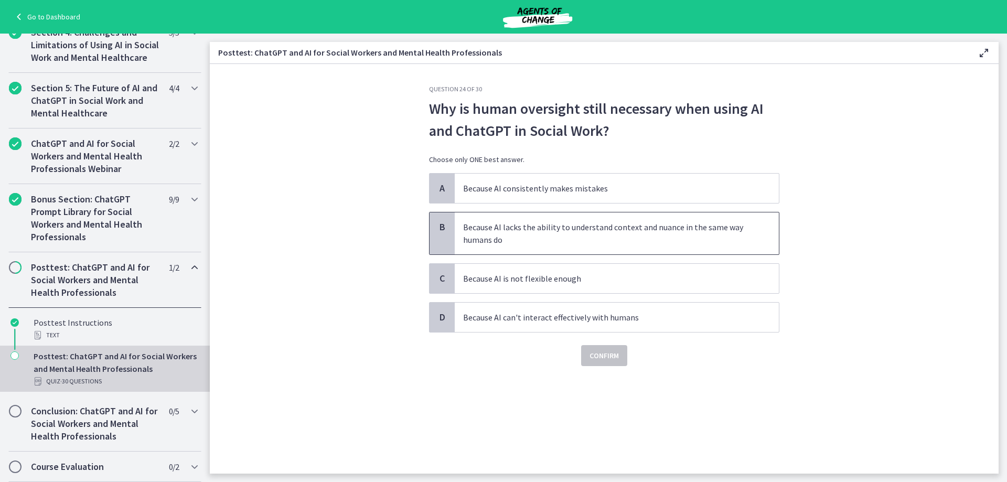
click at [638, 241] on p "Because AI lacks the ability to understand context and nuance in the same way h…" at bounding box center [606, 233] width 286 height 25
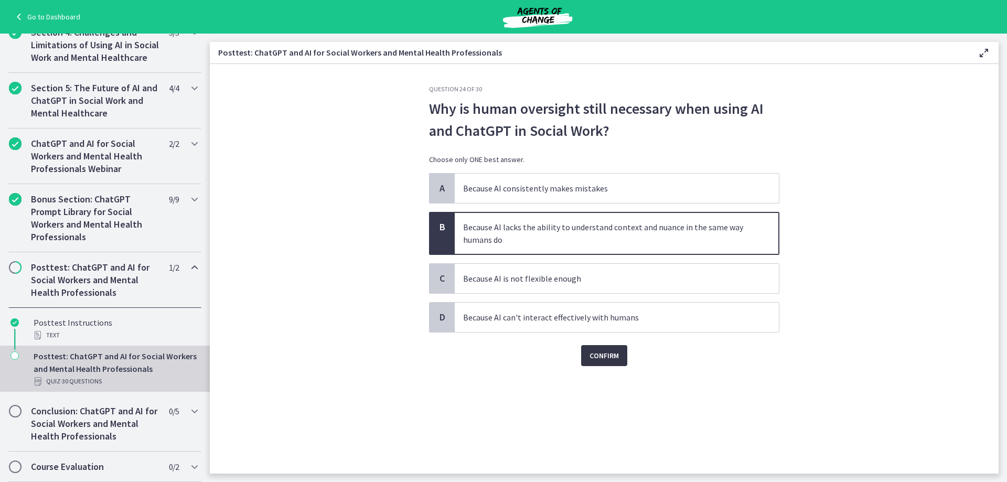
click at [608, 353] on span "Confirm" at bounding box center [603, 355] width 29 height 13
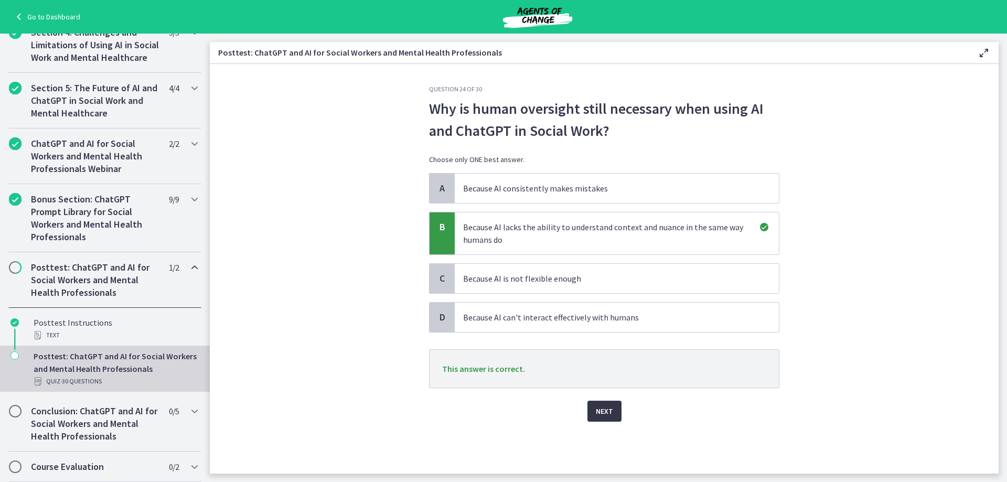
click at [618, 409] on button "Next" at bounding box center [604, 411] width 34 height 21
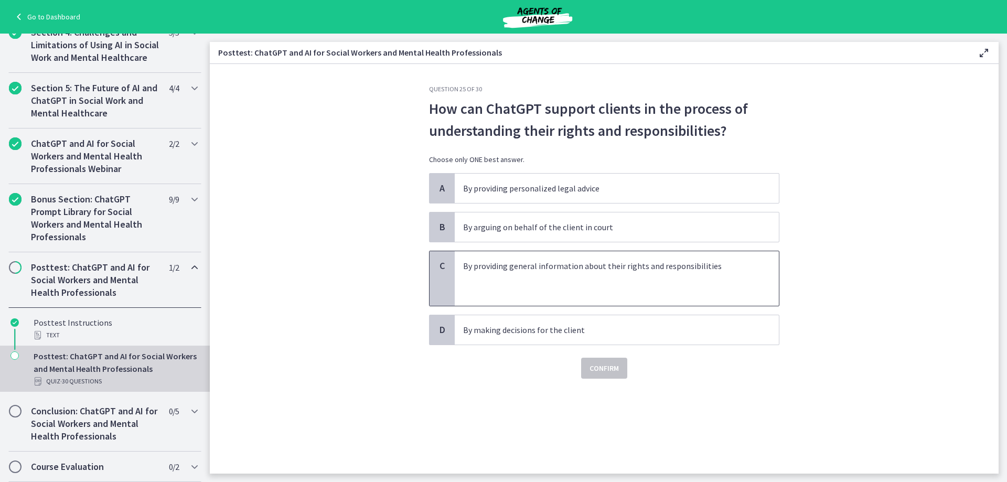
click at [530, 280] on p at bounding box center [606, 278] width 286 height 13
click at [609, 375] on button "Confirm" at bounding box center [604, 368] width 46 height 21
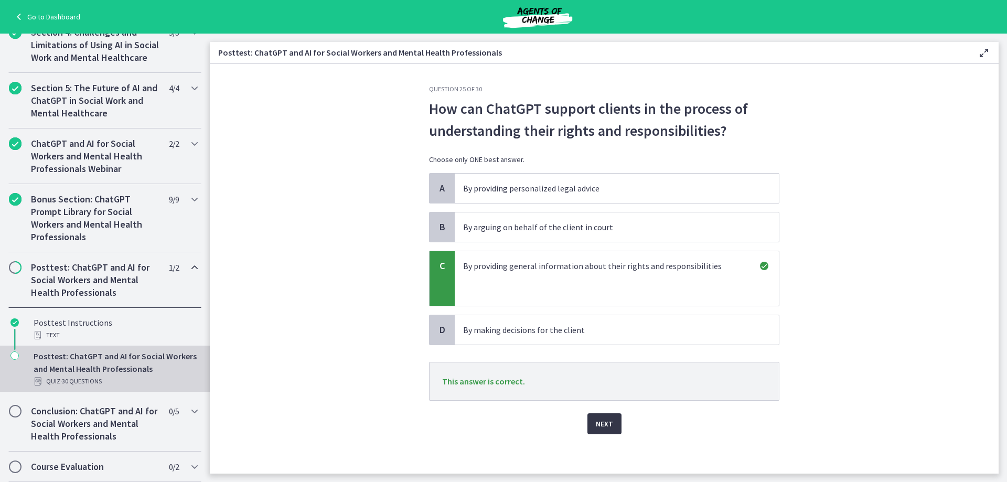
click at [600, 417] on button "Next" at bounding box center [604, 423] width 34 height 21
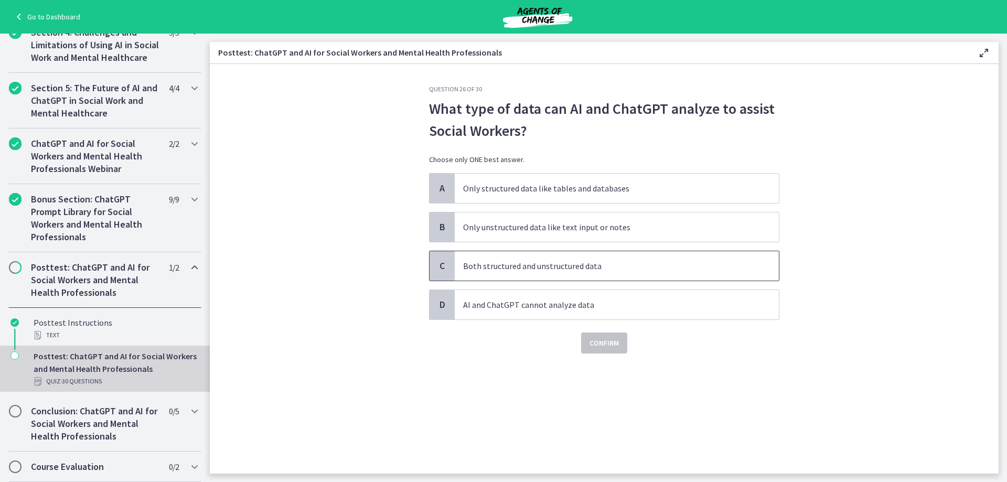
click at [540, 270] on p "Both structured and unstructured data" at bounding box center [606, 266] width 286 height 13
click at [605, 334] on button "Confirm" at bounding box center [604, 342] width 46 height 21
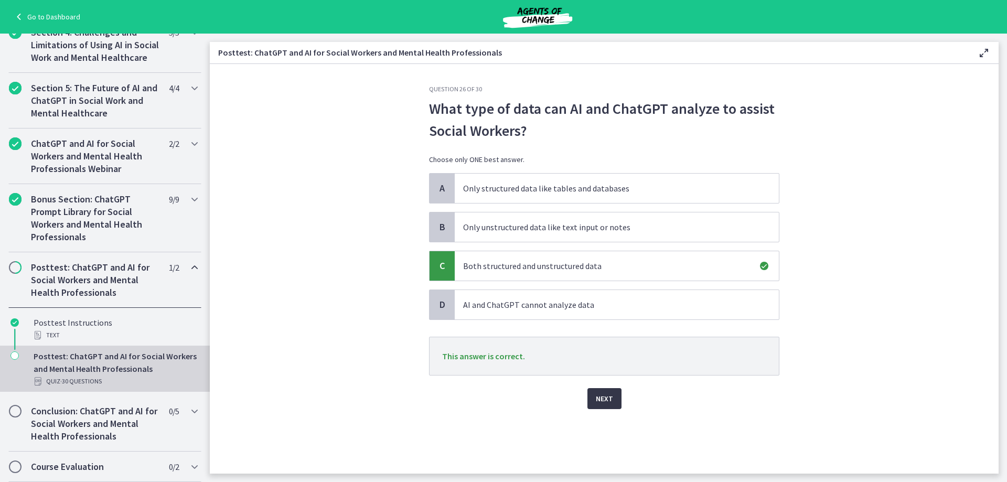
click at [618, 400] on button "Next" at bounding box center [604, 398] width 34 height 21
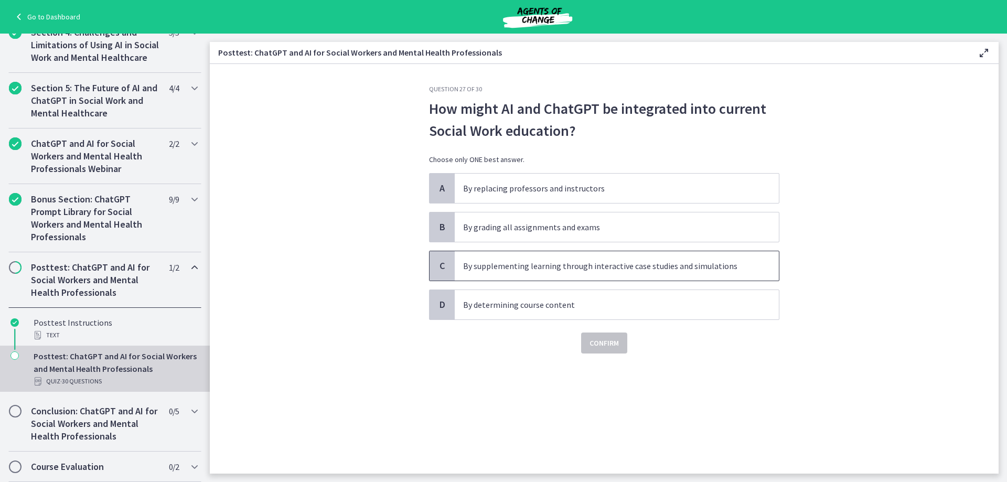
click at [464, 268] on p "By supplementing learning through interactive case studies and simulations" at bounding box center [606, 266] width 286 height 13
click at [620, 349] on button "Confirm" at bounding box center [604, 342] width 46 height 21
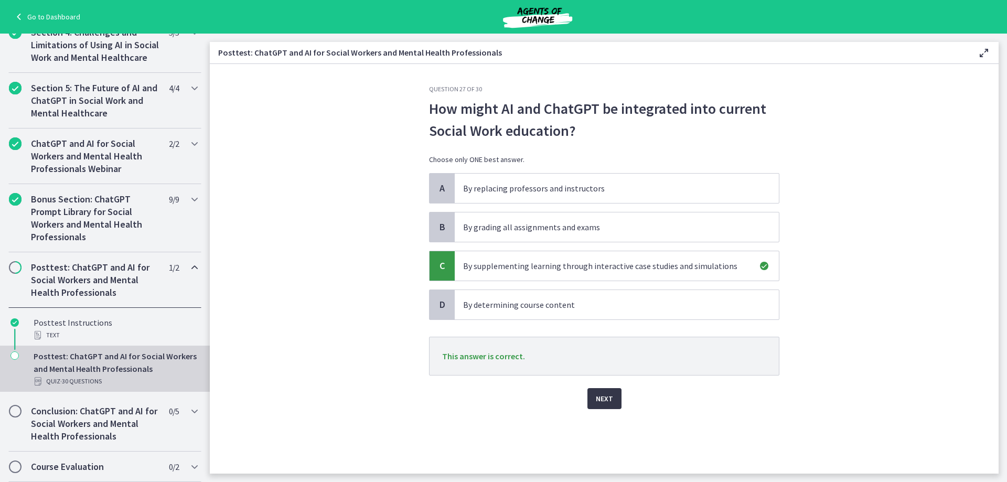
click at [615, 404] on button "Next" at bounding box center [604, 398] width 34 height 21
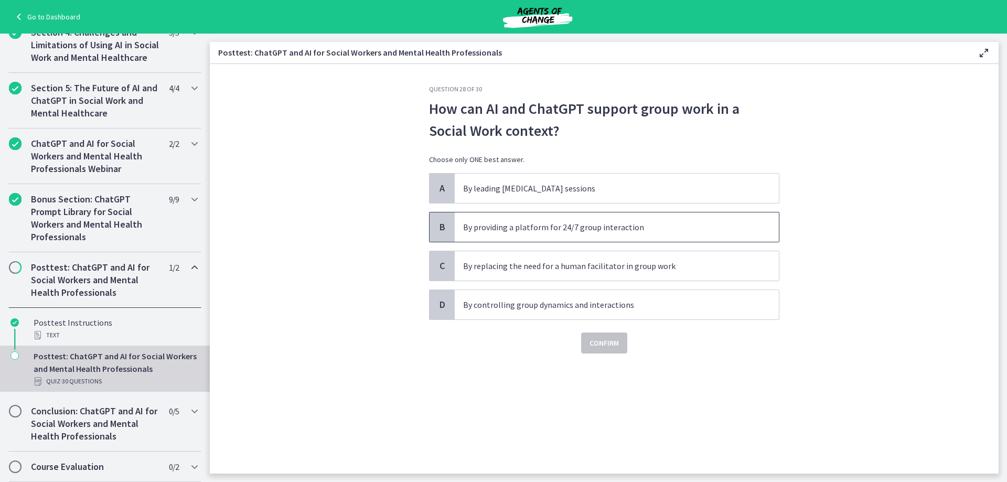
click at [712, 226] on p "By providing a platform for 24/7 group interaction" at bounding box center [606, 227] width 286 height 13
click at [612, 340] on span "Confirm" at bounding box center [603, 343] width 29 height 13
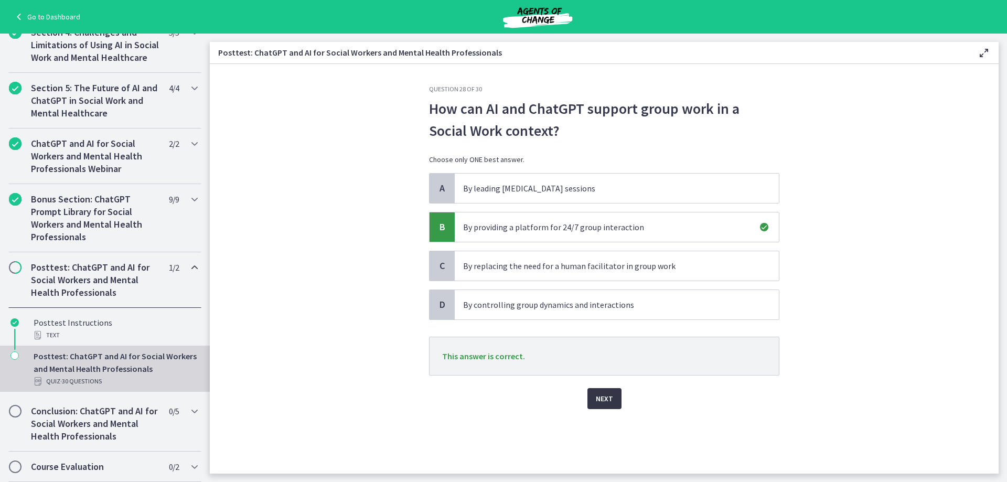
click at [613, 391] on button "Next" at bounding box center [604, 398] width 34 height 21
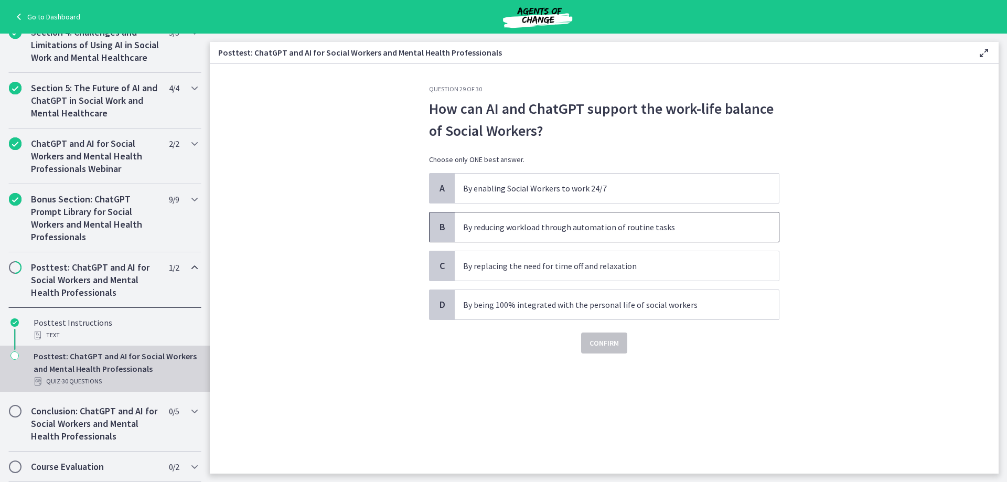
click at [439, 231] on span "B" at bounding box center [442, 227] width 13 height 13
click at [650, 340] on div "Confirm" at bounding box center [604, 337] width 350 height 34
click at [623, 347] on button "Confirm" at bounding box center [604, 342] width 46 height 21
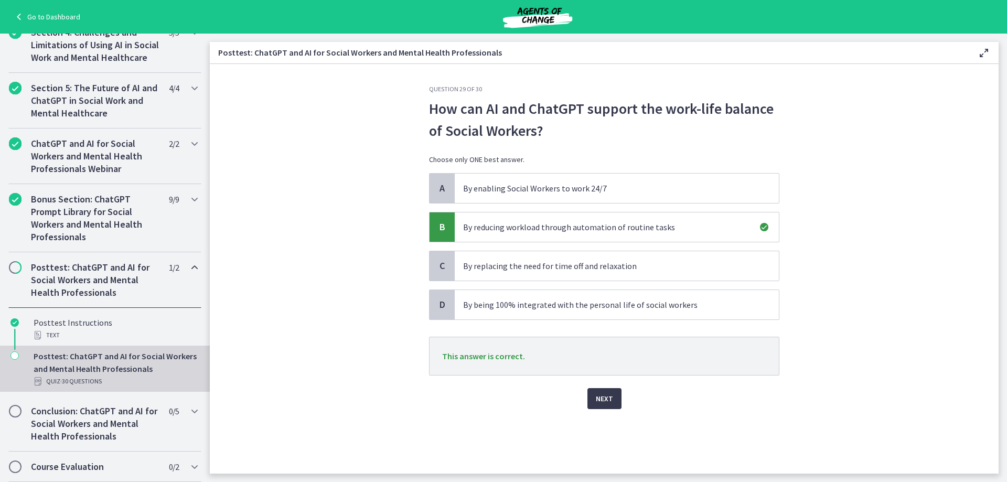
click at [615, 385] on div "Next" at bounding box center [604, 392] width 350 height 34
click at [609, 394] on span "Next" at bounding box center [604, 398] width 17 height 13
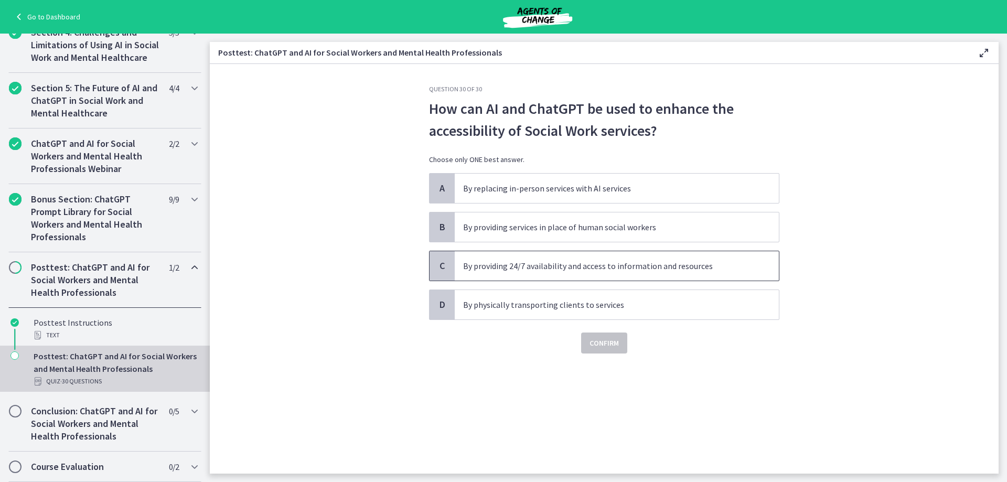
click at [705, 261] on p "By providing 24/7 availability and access to information and resources" at bounding box center [606, 266] width 286 height 13
click at [602, 344] on span "Confirm" at bounding box center [603, 343] width 29 height 13
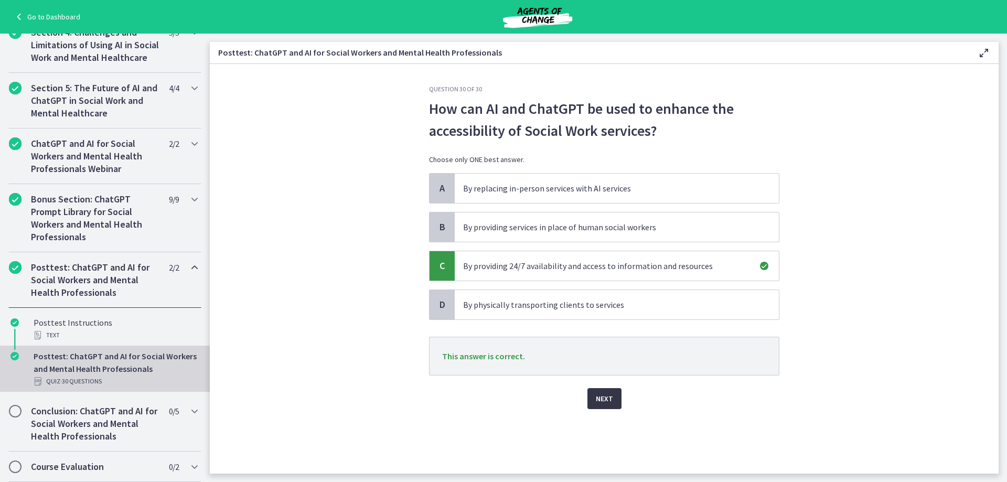
click at [603, 398] on span "Next" at bounding box center [604, 398] width 17 height 13
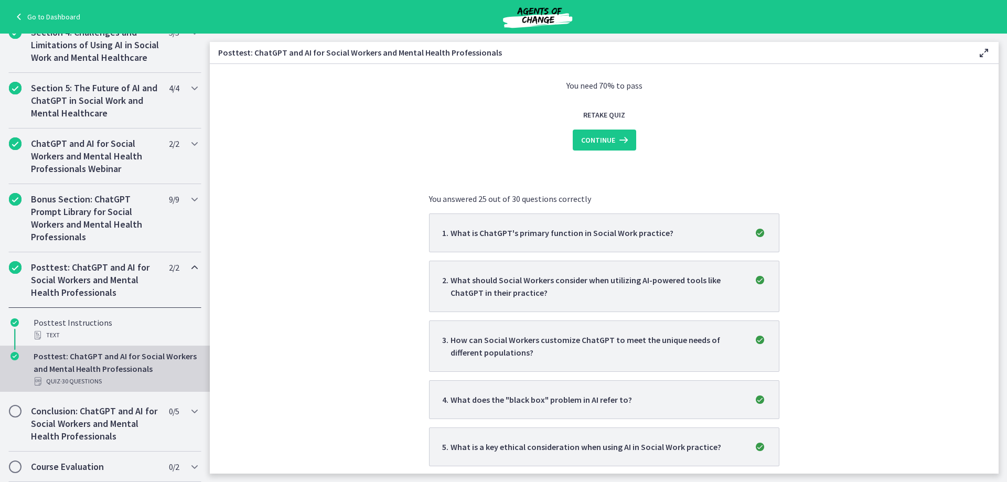
scroll to position [105, 0]
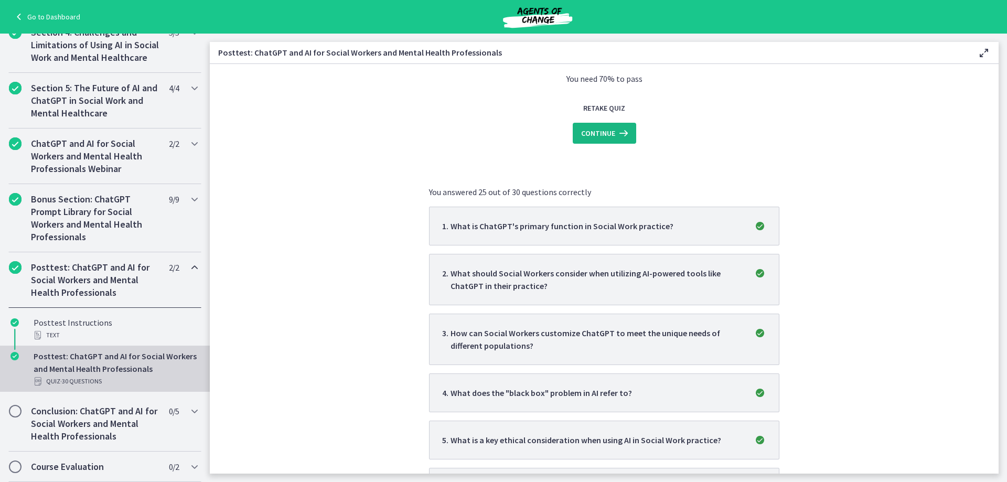
click at [604, 127] on span "Continue" at bounding box center [598, 133] width 34 height 13
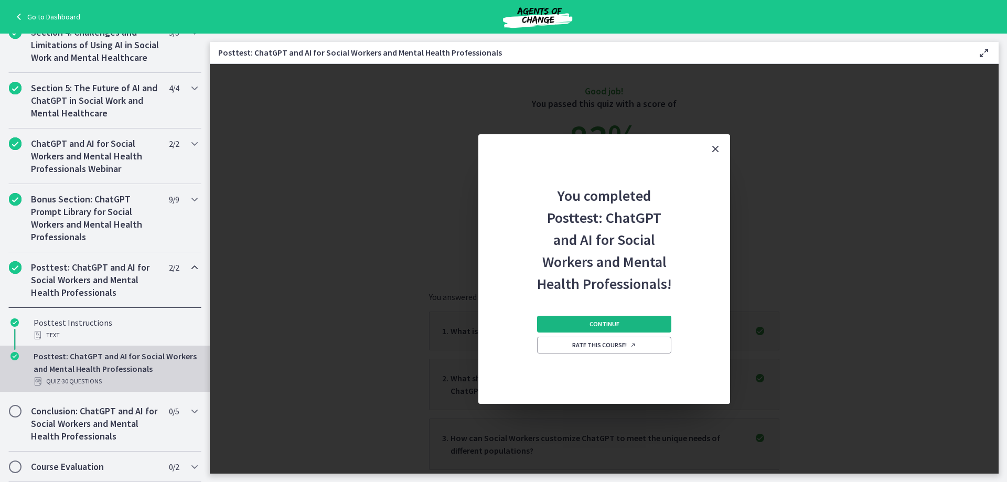
click at [598, 328] on span "Continue" at bounding box center [604, 324] width 30 height 8
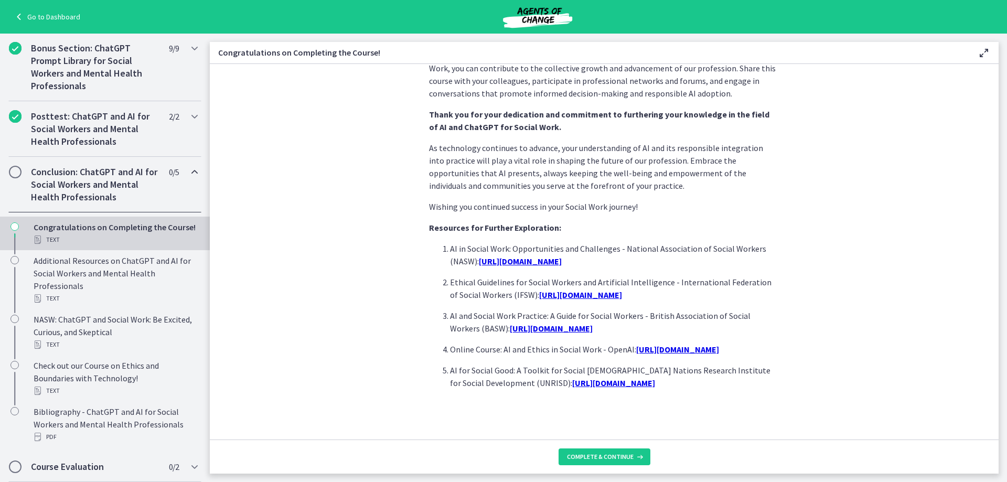
scroll to position [847, 0]
click at [577, 459] on span "Complete & continue" at bounding box center [600, 456] width 67 height 8
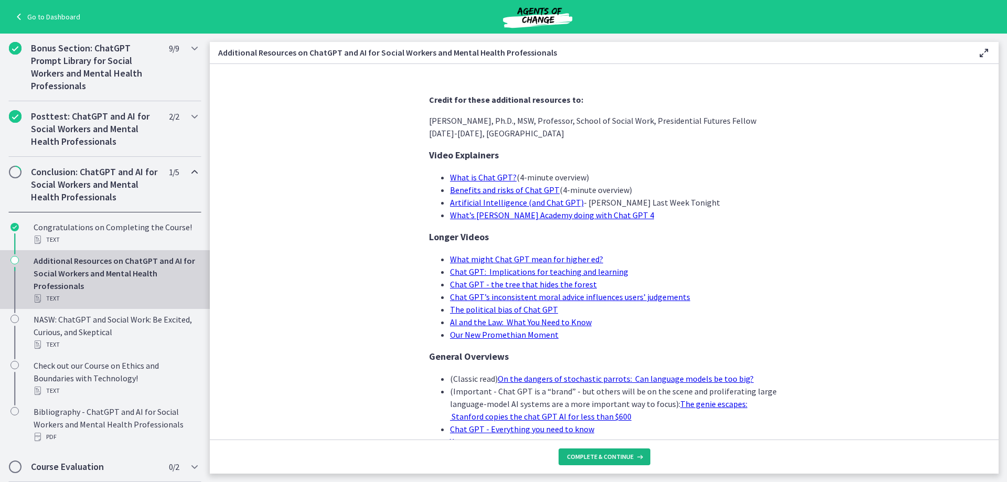
click at [577, 459] on span "Complete & continue" at bounding box center [600, 456] width 67 height 8
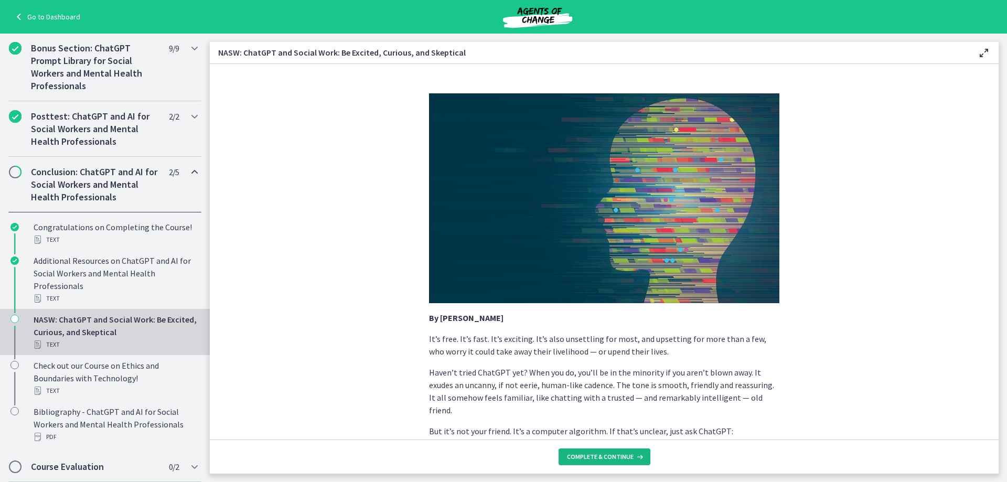
click at [577, 459] on span "Complete & continue" at bounding box center [600, 456] width 67 height 8
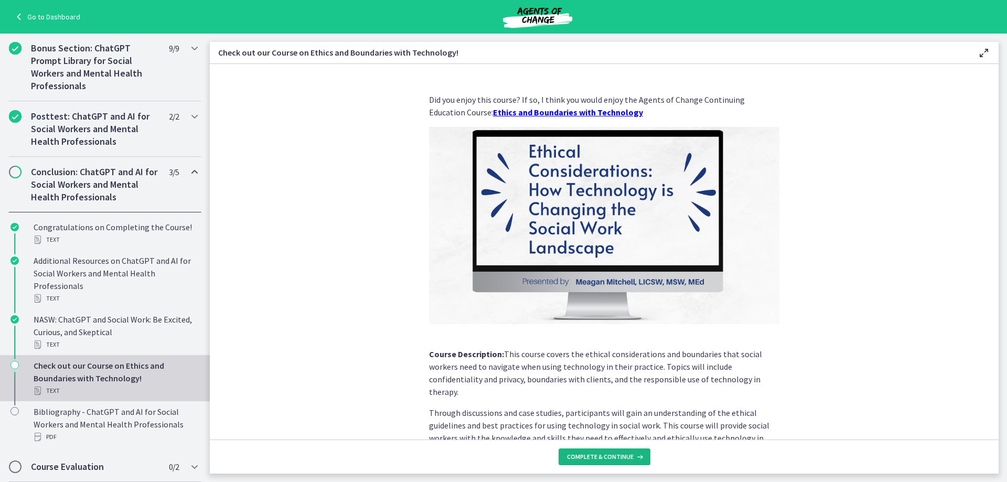
click at [577, 459] on span "Complete & continue" at bounding box center [600, 456] width 67 height 8
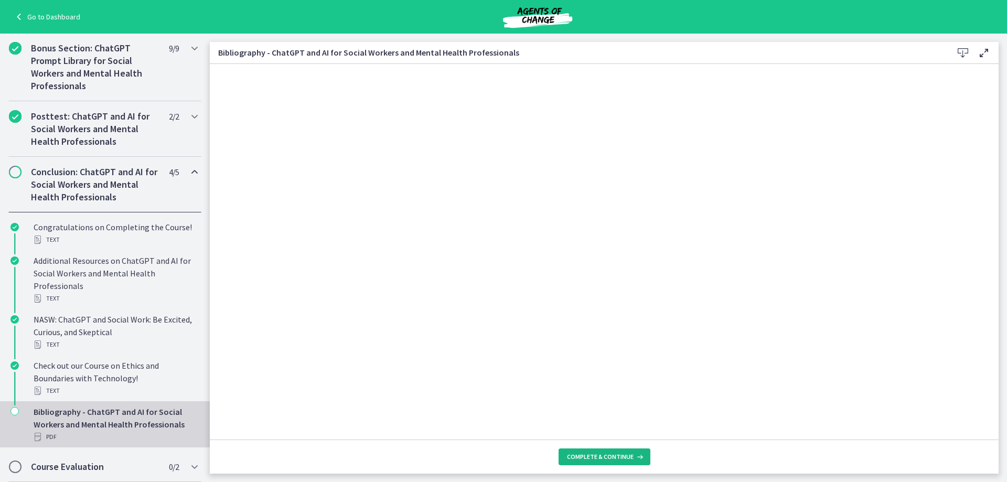
click at [577, 459] on span "Complete & continue" at bounding box center [600, 456] width 67 height 8
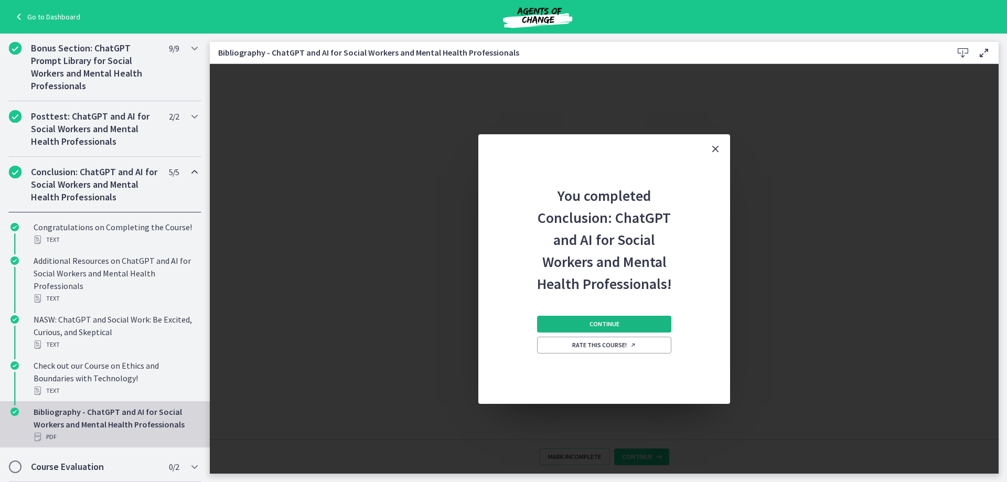
click at [618, 321] on span "Continue" at bounding box center [604, 324] width 30 height 8
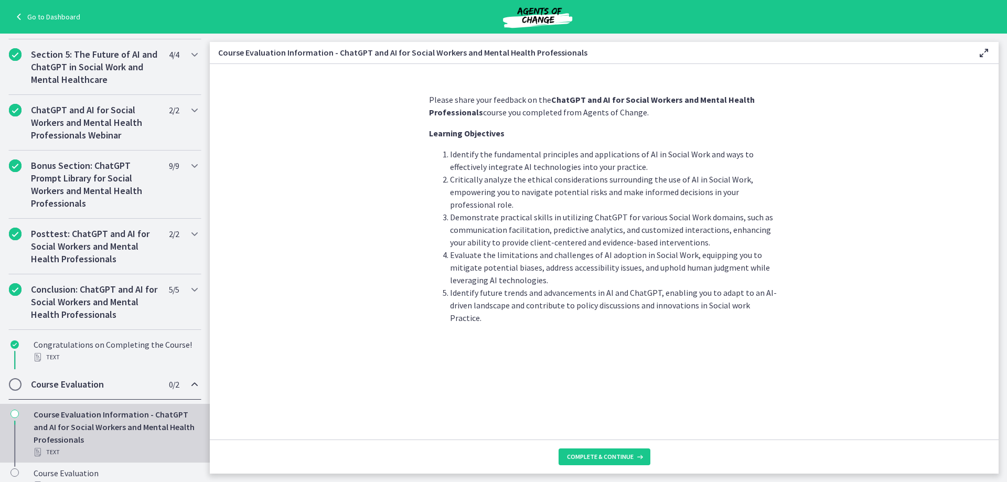
scroll to position [412, 0]
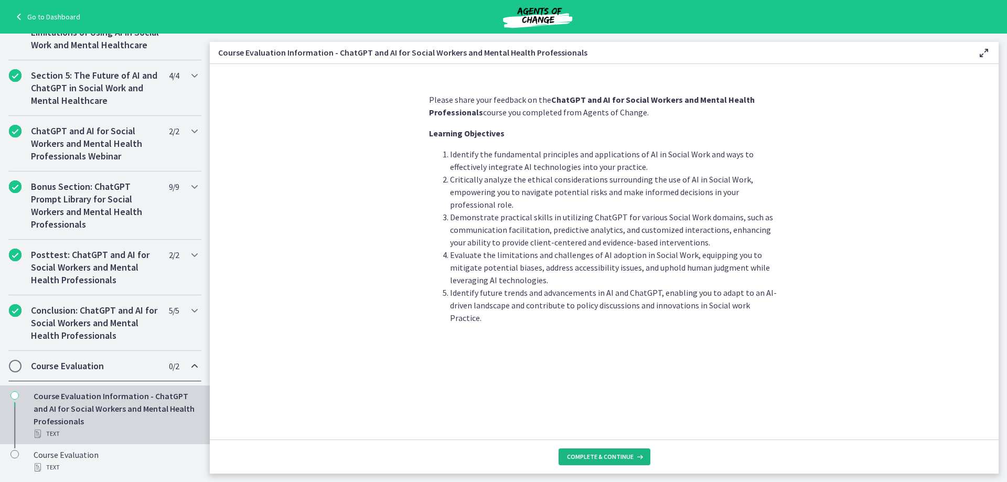
click at [601, 455] on span "Complete & continue" at bounding box center [600, 456] width 67 height 8
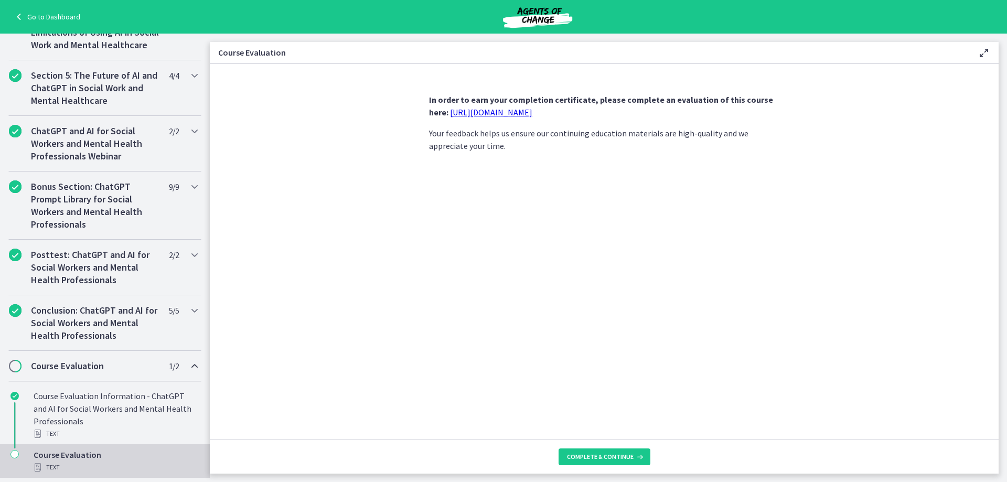
click at [489, 109] on link "https://forms.gle/jm1zbfhChZ2exBv78" at bounding box center [491, 112] width 82 height 10
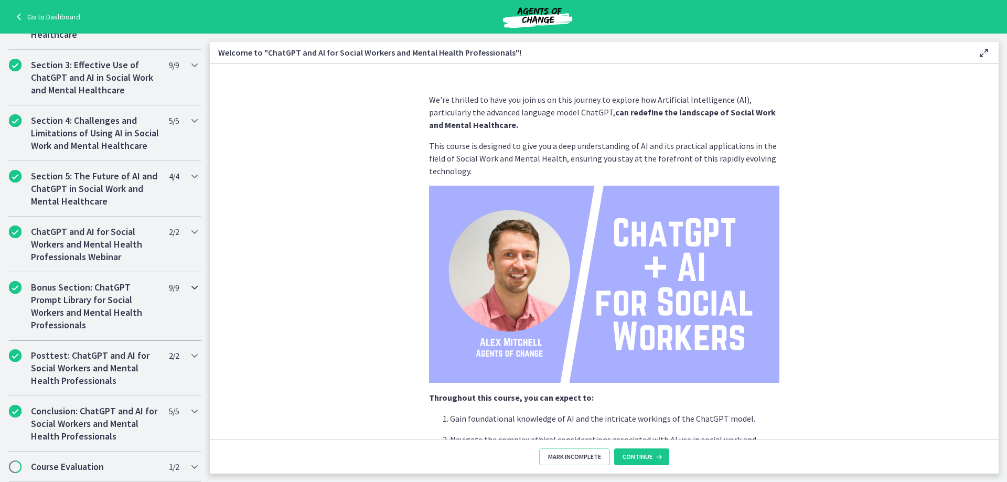
scroll to position [412, 0]
click at [71, 463] on h2 "Course Evaluation" at bounding box center [95, 466] width 128 height 13
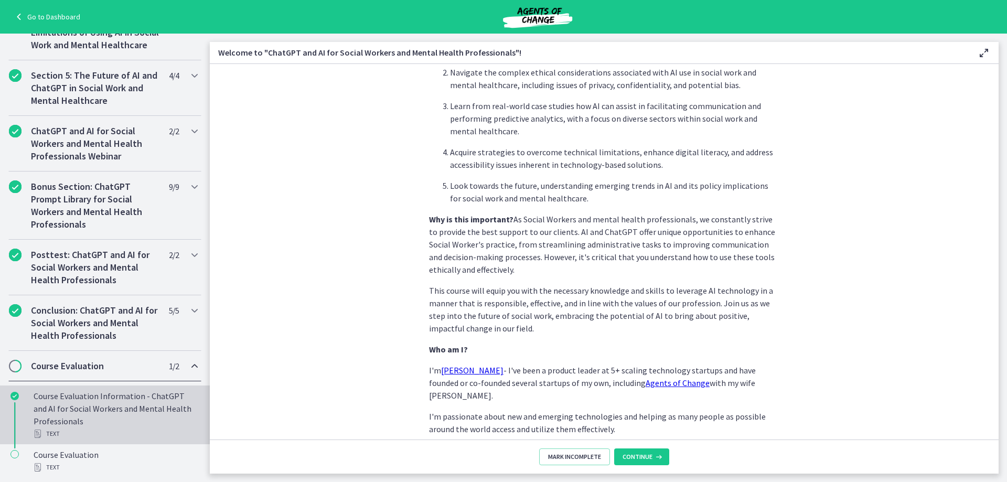
click at [124, 422] on div "Course Evaluation Information - ChatGPT and AI for Social Workers and Mental He…" at bounding box center [116, 415] width 164 height 50
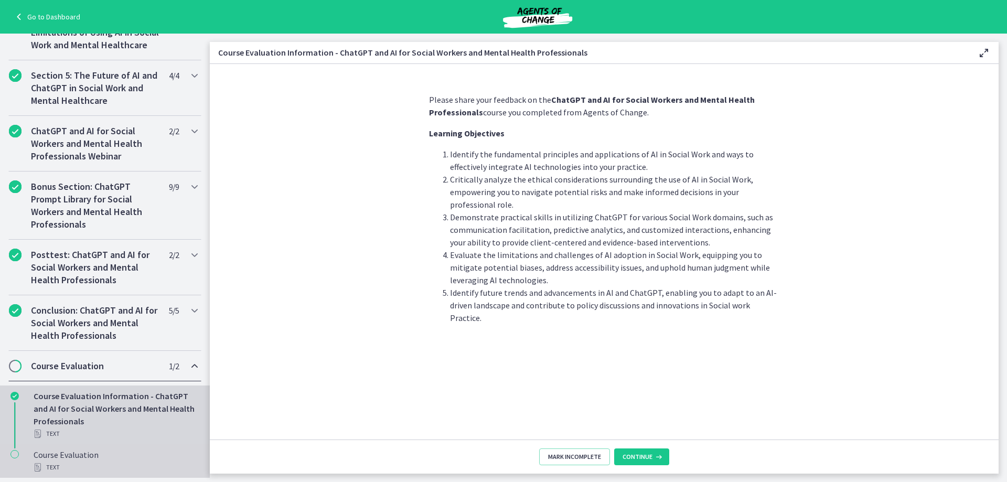
click at [110, 460] on div "Course Evaluation Text" at bounding box center [116, 460] width 164 height 25
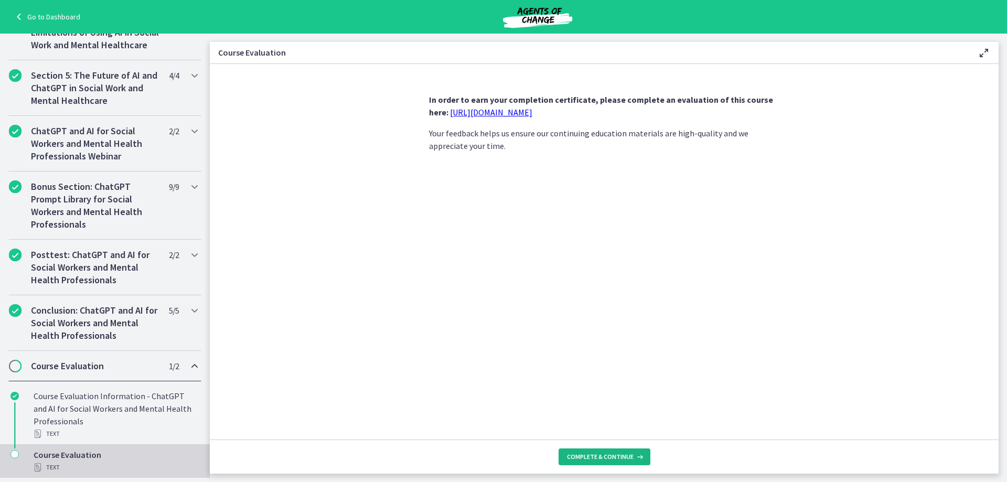
click at [590, 459] on span "Complete & continue" at bounding box center [600, 456] width 67 height 8
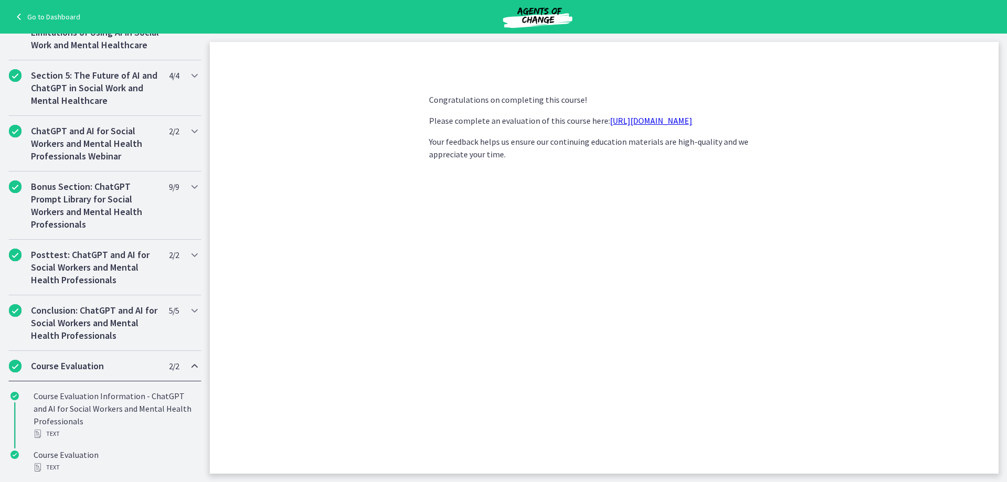
click at [615, 141] on p "Your feedback helps us ensure our continuing education materials are high-quali…" at bounding box center [604, 147] width 350 height 25
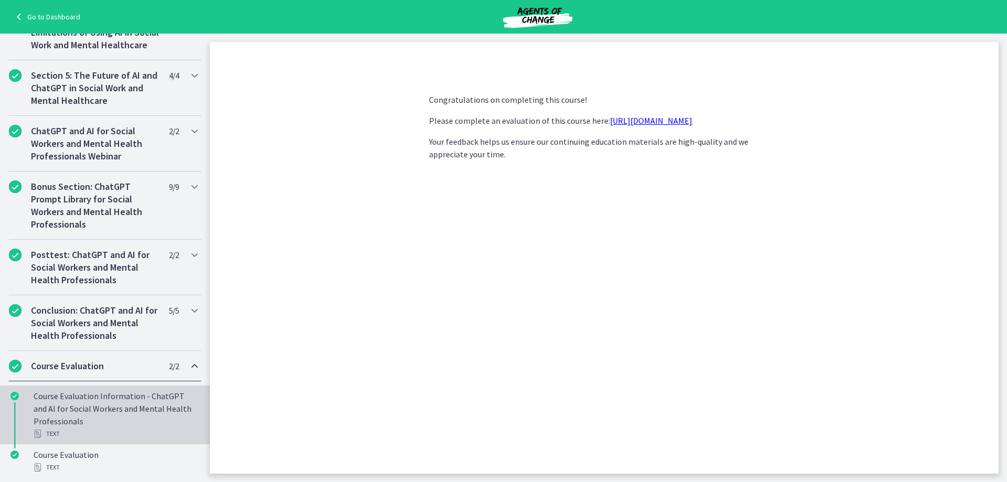
click at [141, 411] on div "Course Evaluation Information - ChatGPT and AI for Social Workers and Mental He…" at bounding box center [116, 415] width 164 height 50
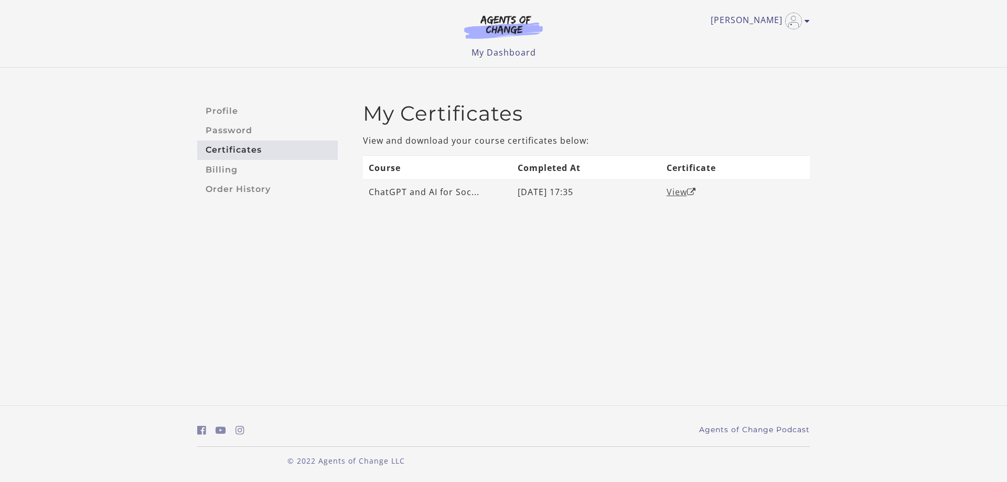
click at [677, 193] on link "View" at bounding box center [680, 192] width 29 height 12
click at [238, 105] on link "Profile" at bounding box center [267, 110] width 141 height 19
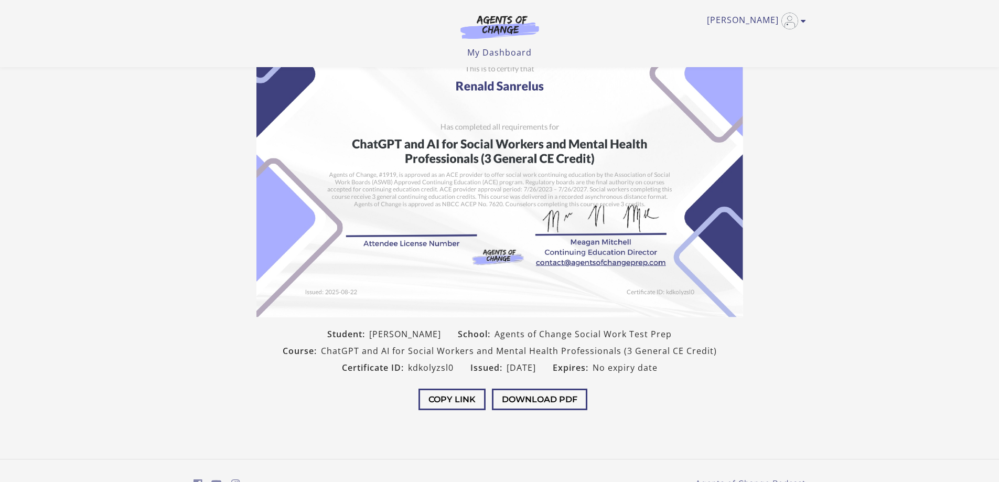
scroll to position [52, 0]
click at [546, 393] on button "Download PDF" at bounding box center [539, 397] width 95 height 21
drag, startPoint x: 321, startPoint y: 349, endPoint x: 610, endPoint y: 353, distance: 289.4
click at [618, 351] on div "Course: ChatGPT and AI for Social Workers and Mental Health Professionals (3 Ge…" at bounding box center [499, 349] width 451 height 17
copy div "ChatGPT and AI for Social Workers and Mental Health Professionals"
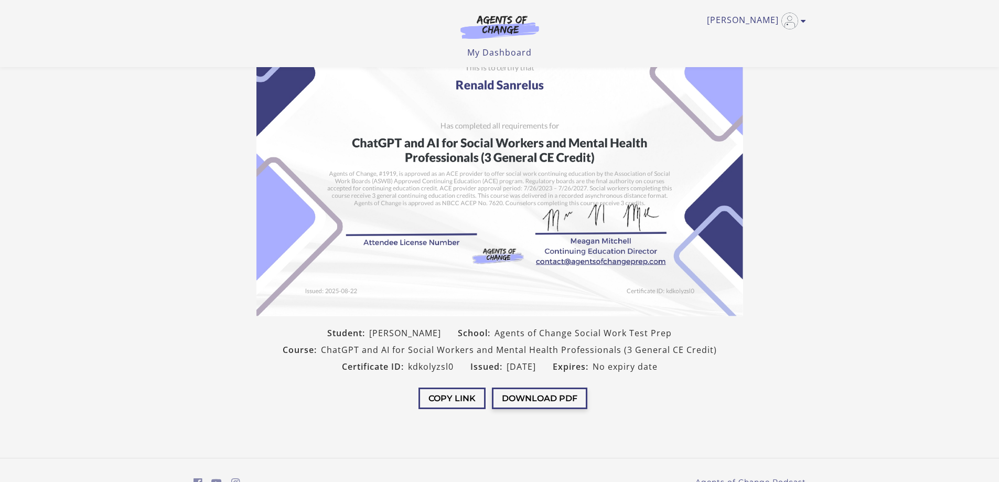
click at [522, 405] on button "Download PDF" at bounding box center [539, 397] width 95 height 21
copy div "ChatGPT and AI for Social Workers and Mental Health Professionals"
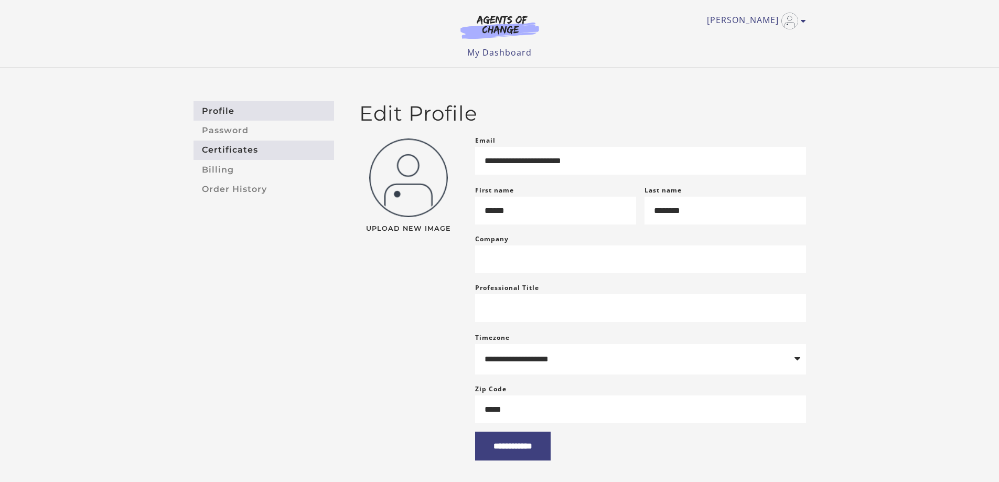
click at [213, 150] on link "Certificates" at bounding box center [263, 150] width 141 height 19
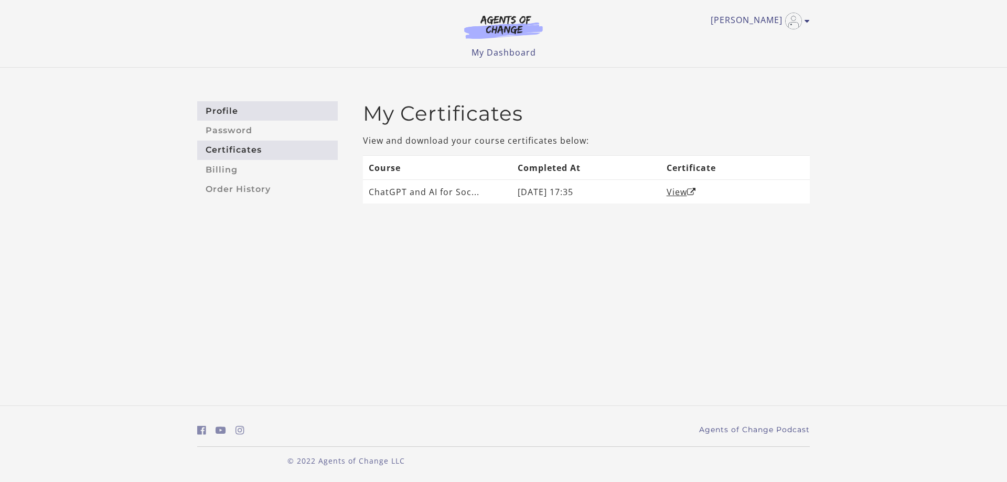
click at [210, 105] on link "Profile" at bounding box center [267, 110] width 141 height 19
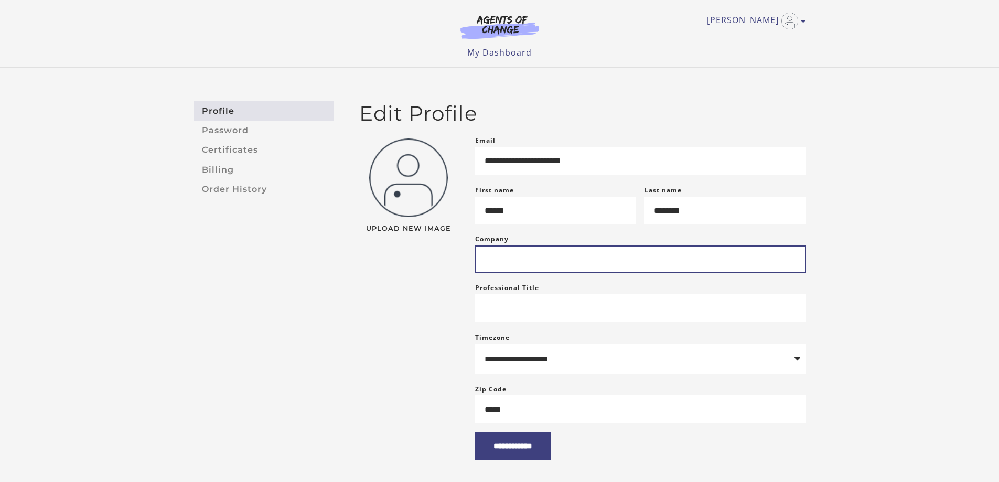
click at [556, 253] on input "Company" at bounding box center [640, 259] width 331 height 28
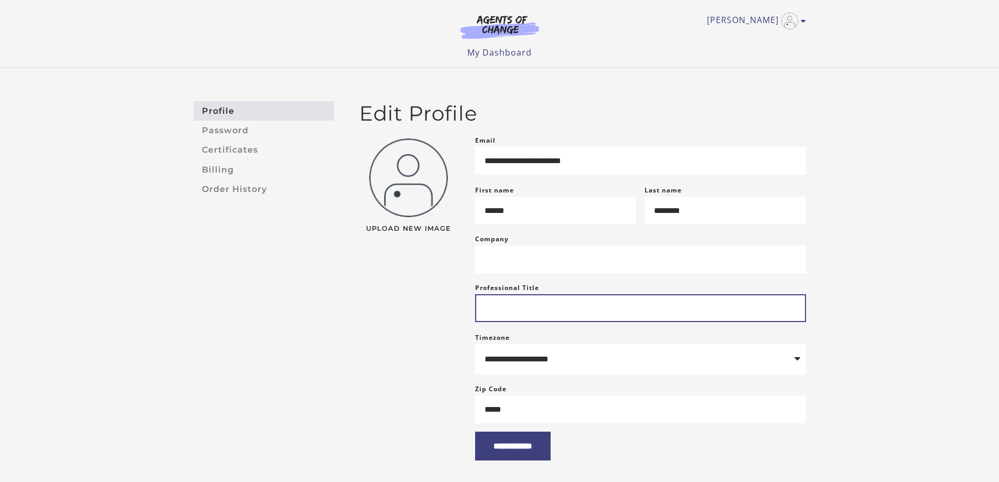
click at [483, 320] on input "Professional Title" at bounding box center [640, 308] width 331 height 28
click at [531, 322] on input "Professional Title" at bounding box center [640, 308] width 331 height 28
click at [537, 316] on input "Professional Title" at bounding box center [640, 308] width 331 height 28
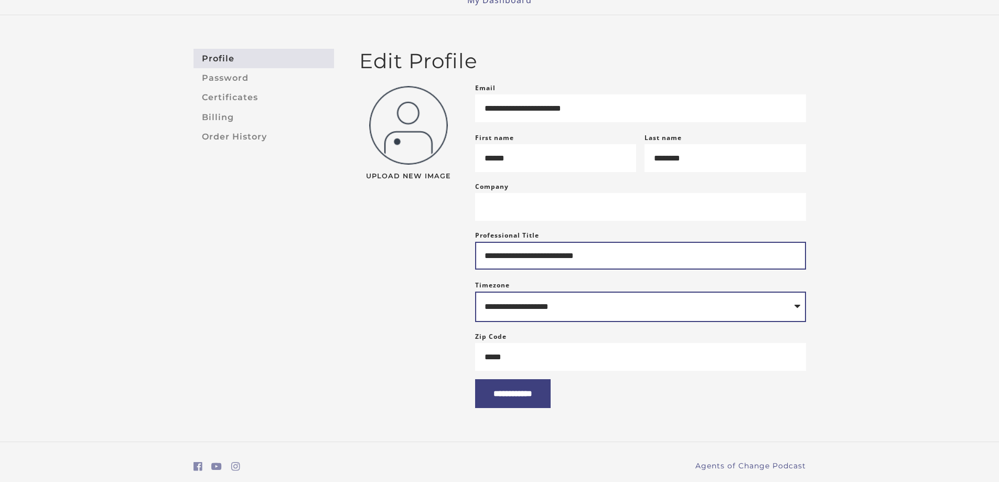
scroll to position [103, 0]
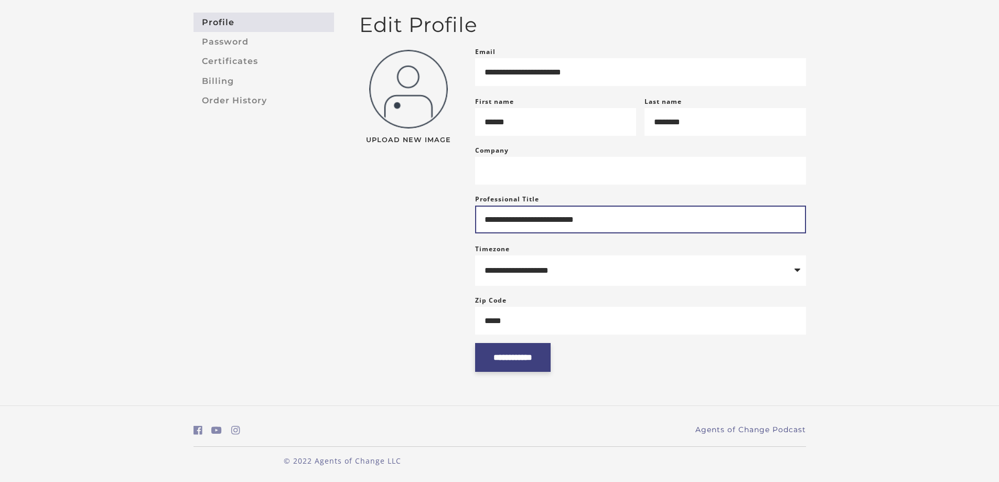
type input "**********"
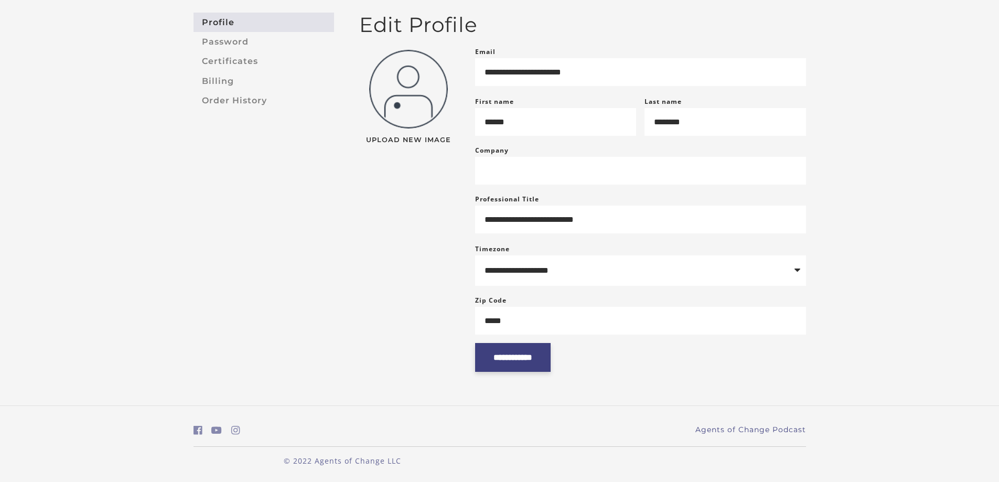
click at [523, 363] on input "**********" at bounding box center [512, 357] width 75 height 29
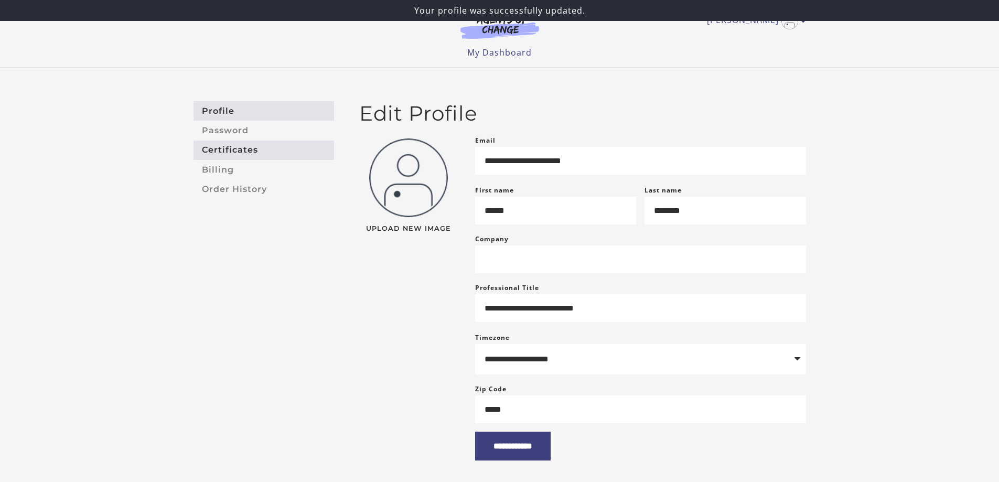
click at [237, 147] on link "Certificates" at bounding box center [263, 150] width 141 height 19
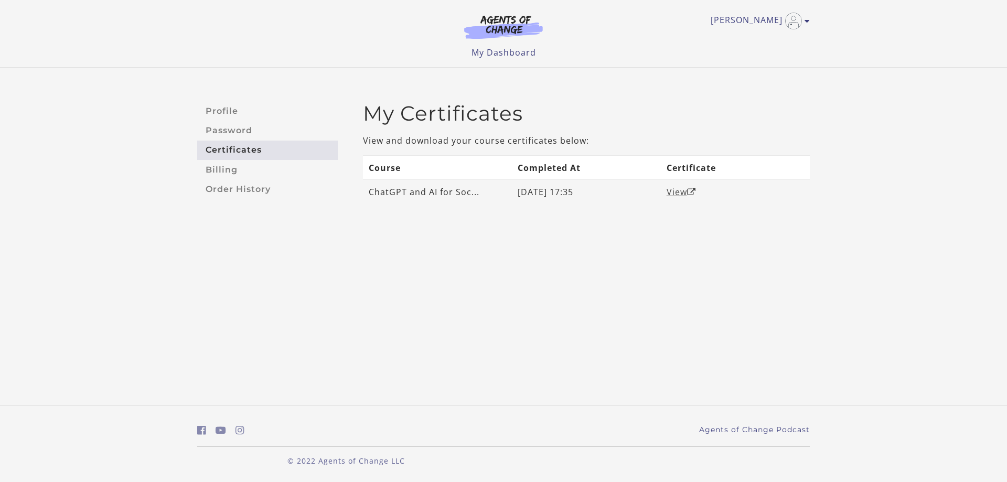
click at [696, 188] on icon "Open in a new window" at bounding box center [691, 192] width 9 height 8
click at [678, 195] on link "View" at bounding box center [680, 192] width 29 height 12
click at [924, 201] on div "Profile Password Certificates Billing Order History My Certificates View and do…" at bounding box center [503, 161] width 1007 height 187
click at [683, 195] on link "View" at bounding box center [680, 192] width 29 height 12
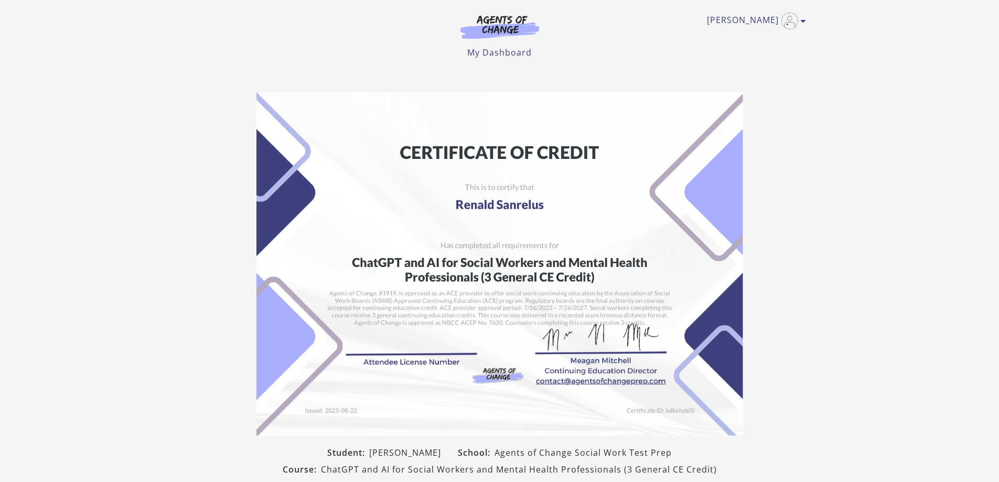
click at [388, 341] on img at bounding box center [499, 263] width 487 height 343
click at [387, 341] on img at bounding box center [499, 263] width 487 height 343
click at [514, 52] on link "My Dashboard" at bounding box center [499, 53] width 64 height 12
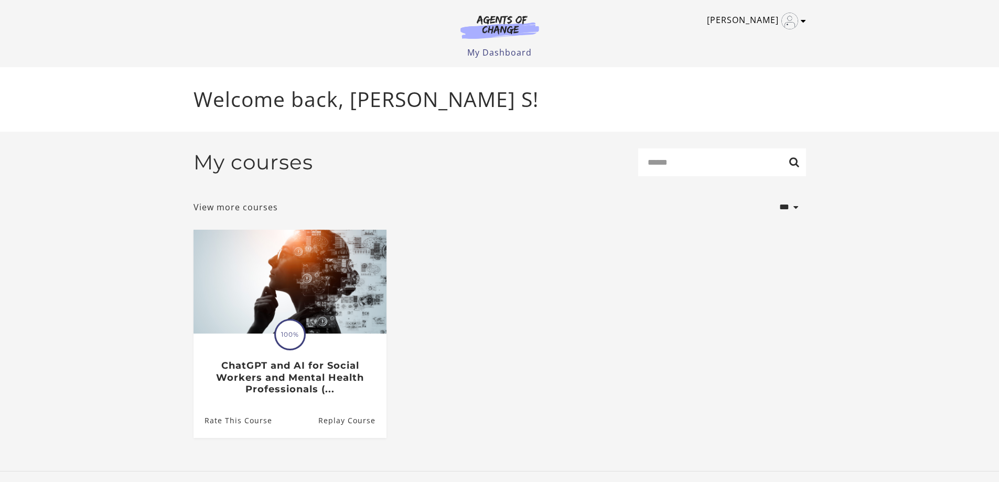
click at [801, 18] on icon "Toggle menu" at bounding box center [803, 21] width 5 height 8
click at [735, 41] on link "My Account" at bounding box center [762, 38] width 92 height 18
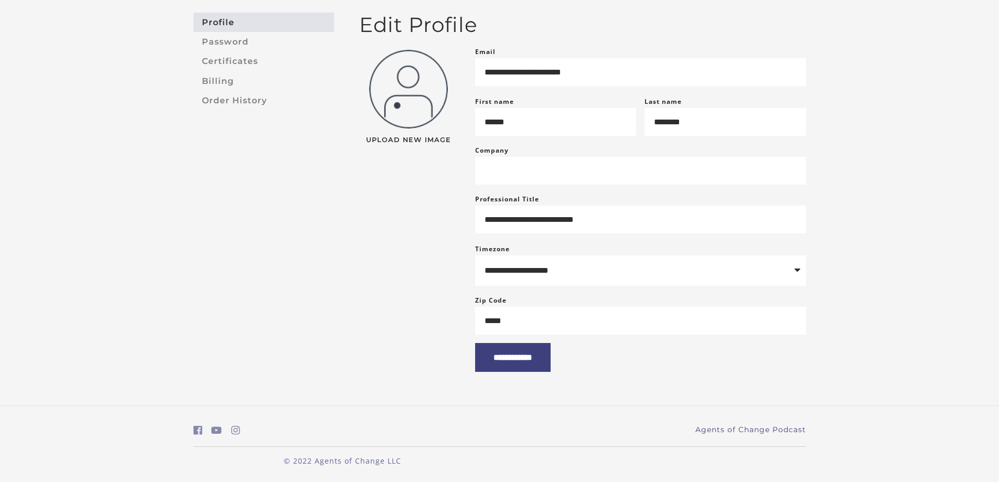
scroll to position [103, 0]
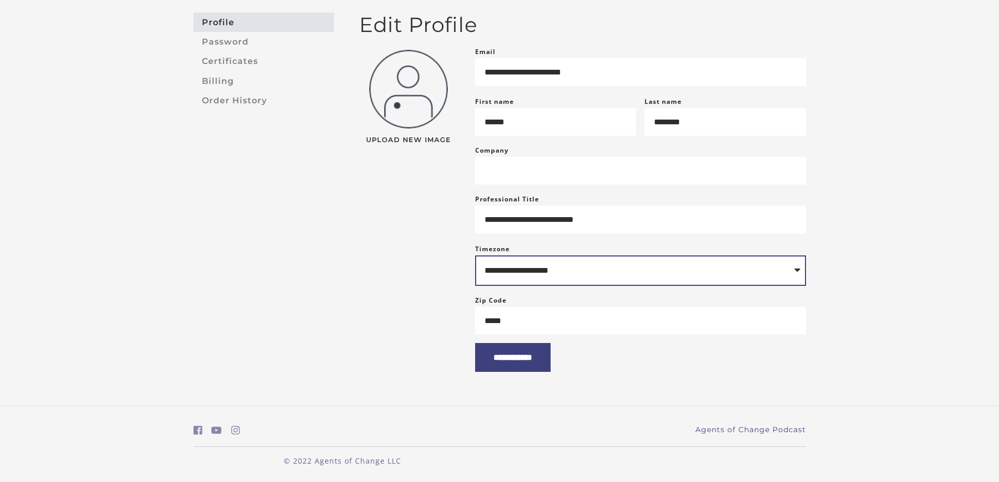
click at [502, 266] on select "**********" at bounding box center [640, 270] width 331 height 30
select select "**********"
click at [475, 255] on select "**********" at bounding box center [640, 270] width 331 height 30
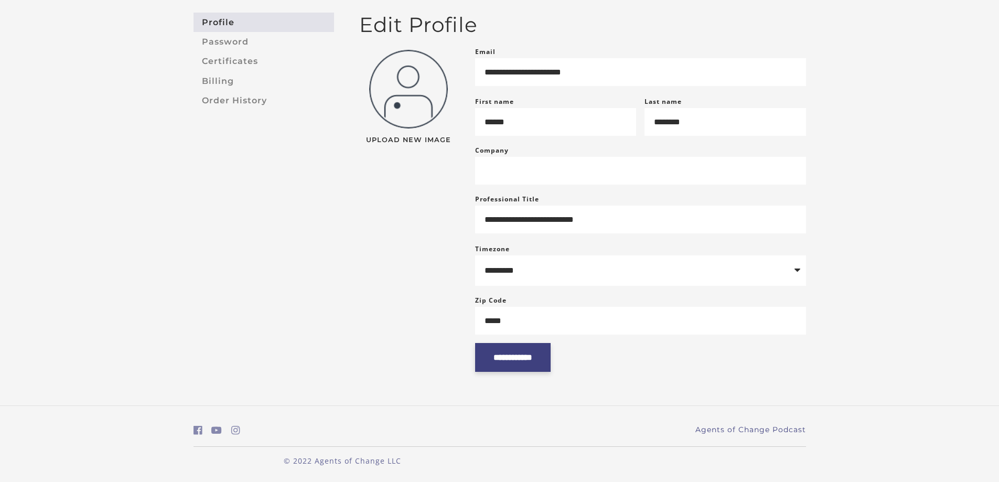
click at [519, 351] on input "**********" at bounding box center [512, 357] width 75 height 29
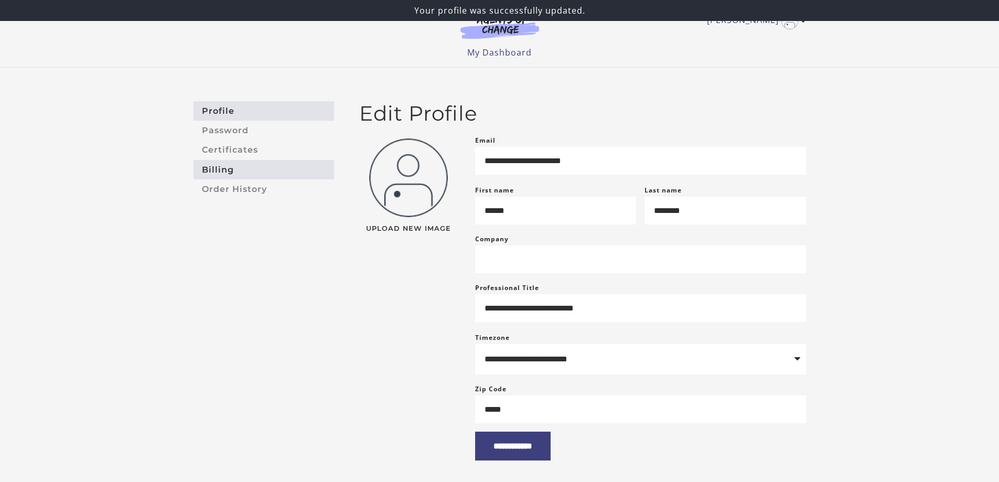
click at [238, 167] on link "Billing" at bounding box center [263, 169] width 141 height 19
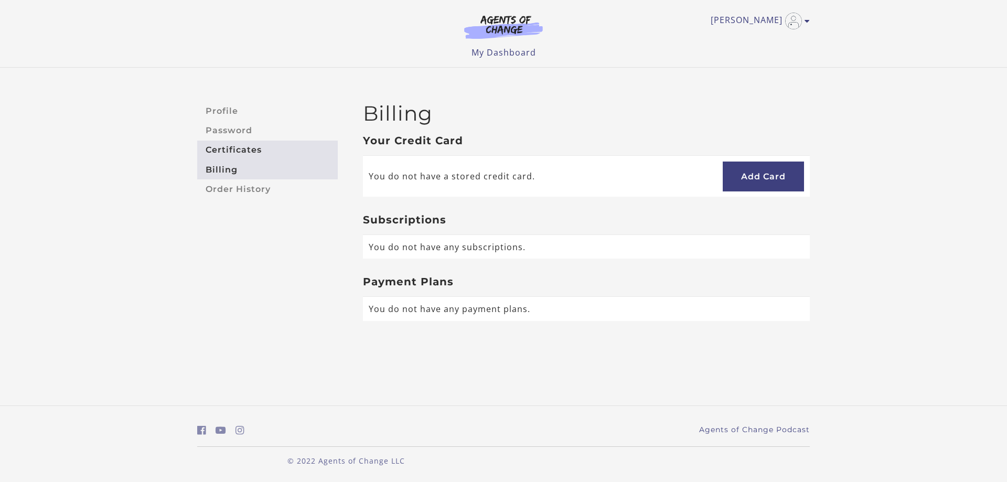
click at [239, 151] on link "Certificates" at bounding box center [267, 150] width 141 height 19
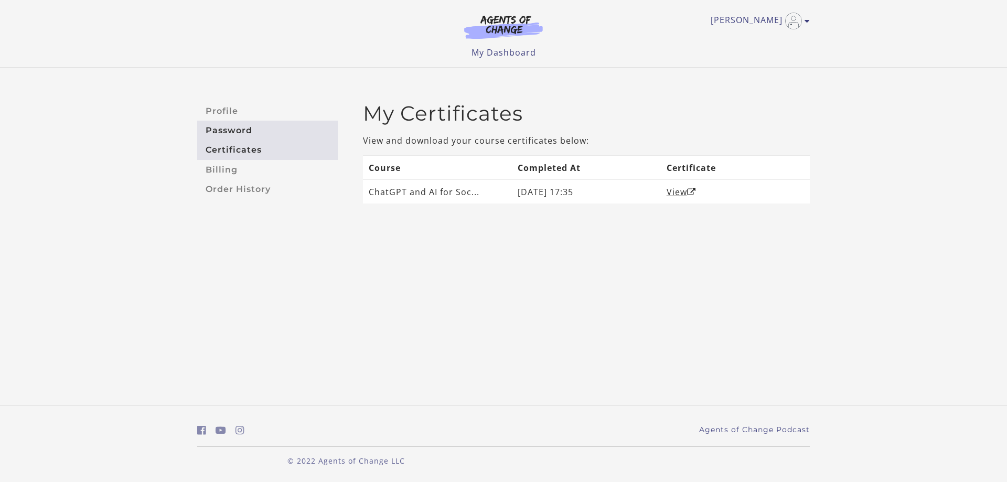
click at [236, 136] on link "Password" at bounding box center [267, 130] width 141 height 19
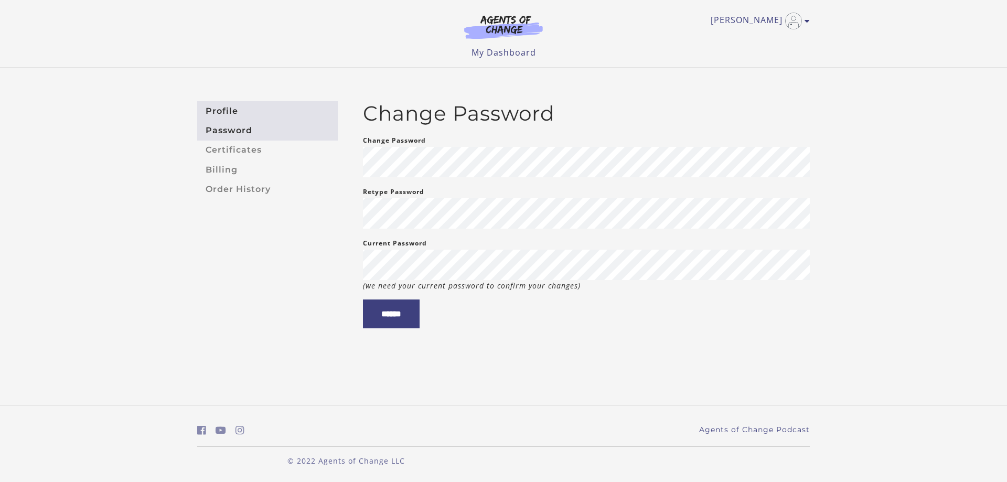
click at [229, 111] on link "Profile" at bounding box center [267, 110] width 141 height 19
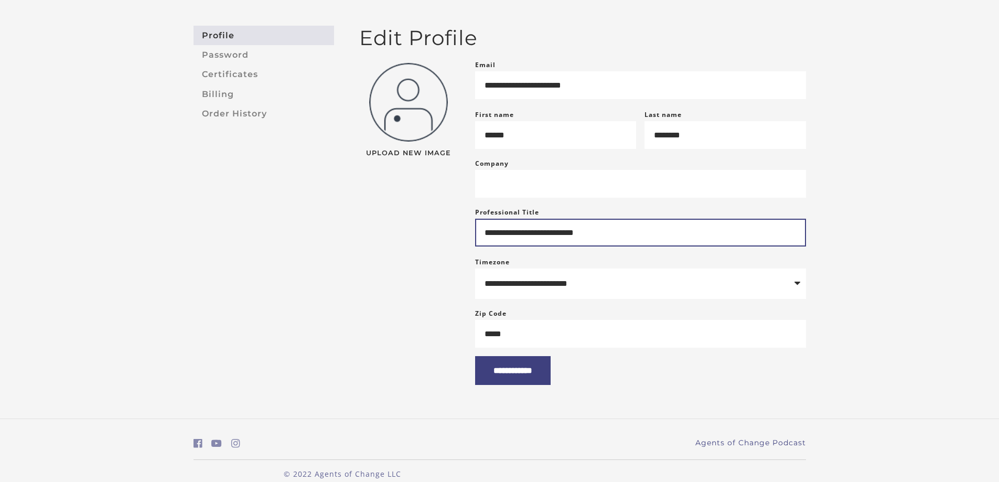
scroll to position [103, 0]
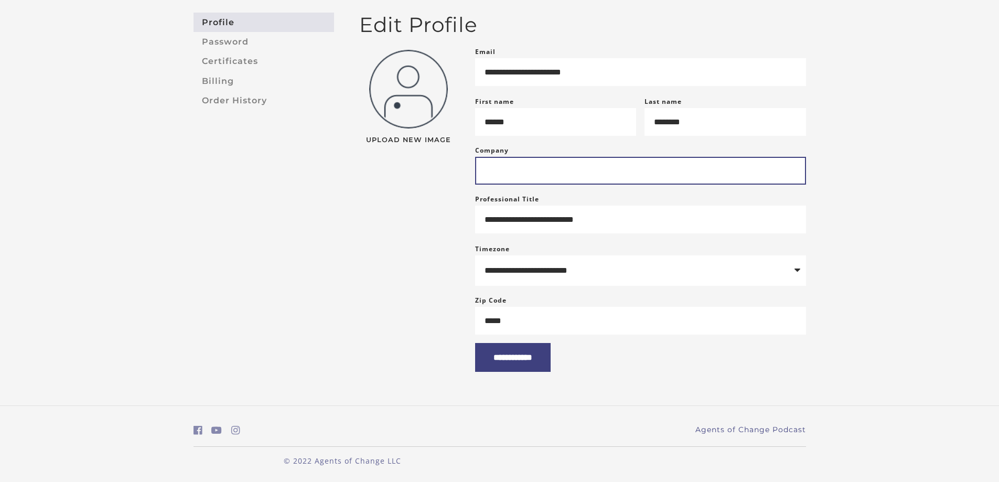
click at [628, 175] on input "Company" at bounding box center [640, 171] width 331 height 28
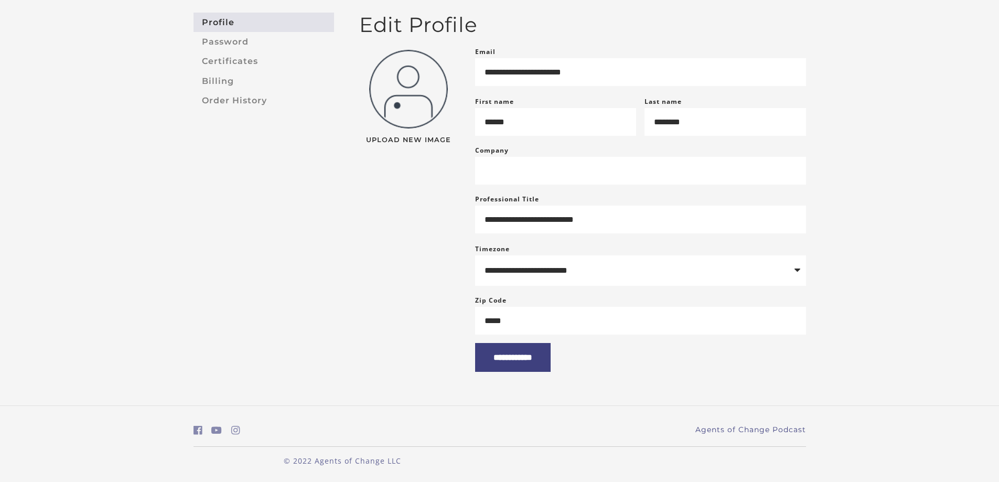
click at [895, 165] on div "**********" at bounding box center [499, 192] width 999 height 426
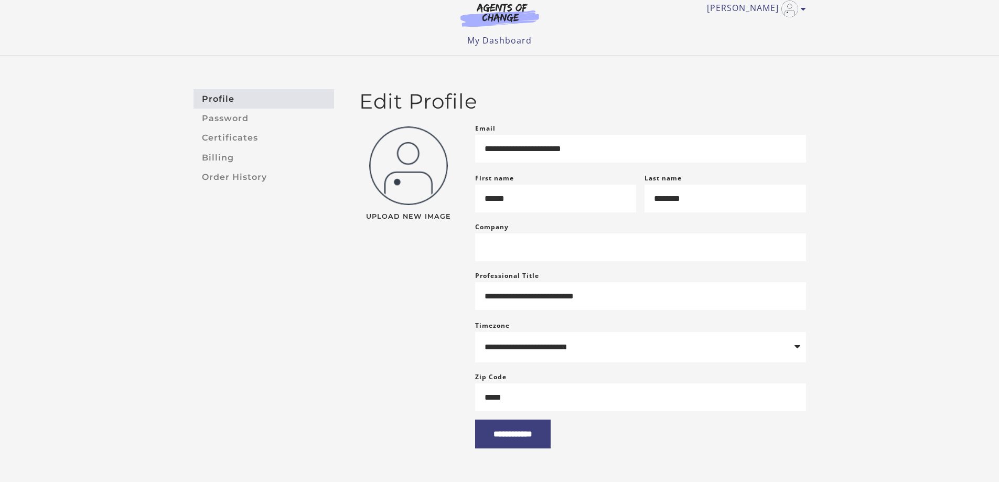
scroll to position [0, 0]
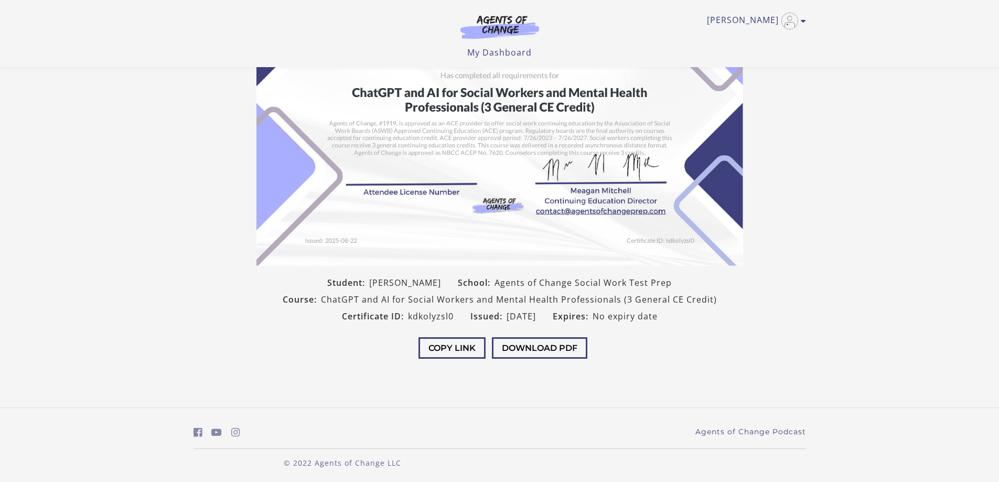
scroll to position [105, 0]
